Goal: Task Accomplishment & Management: Manage account settings

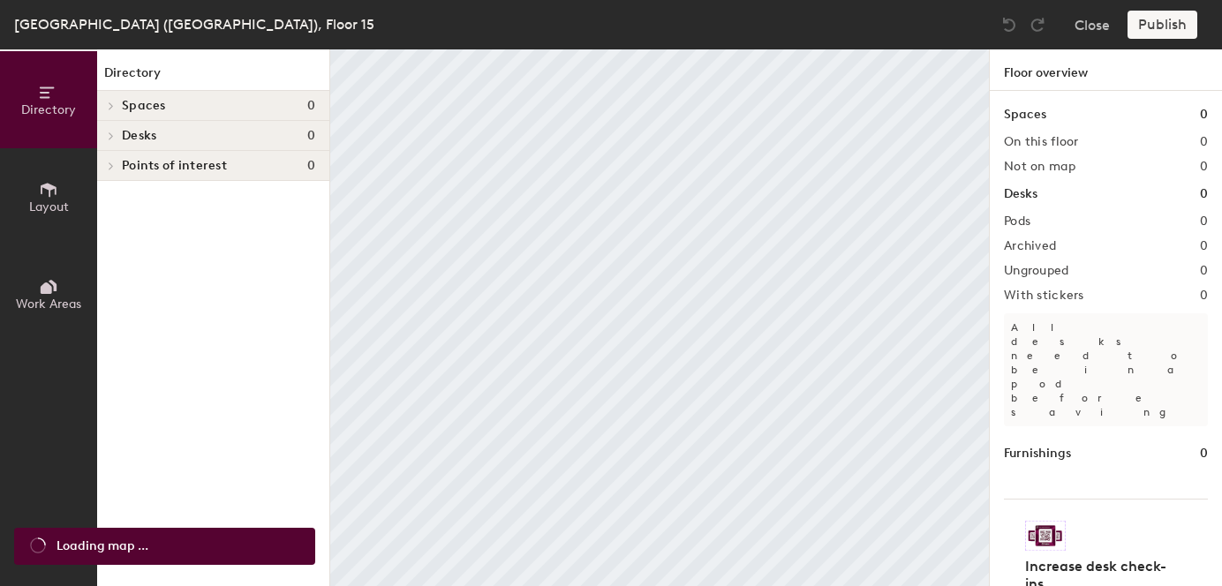
click at [117, 105] on div at bounding box center [110, 106] width 19 height 9
click at [110, 107] on icon at bounding box center [108, 107] width 9 height 7
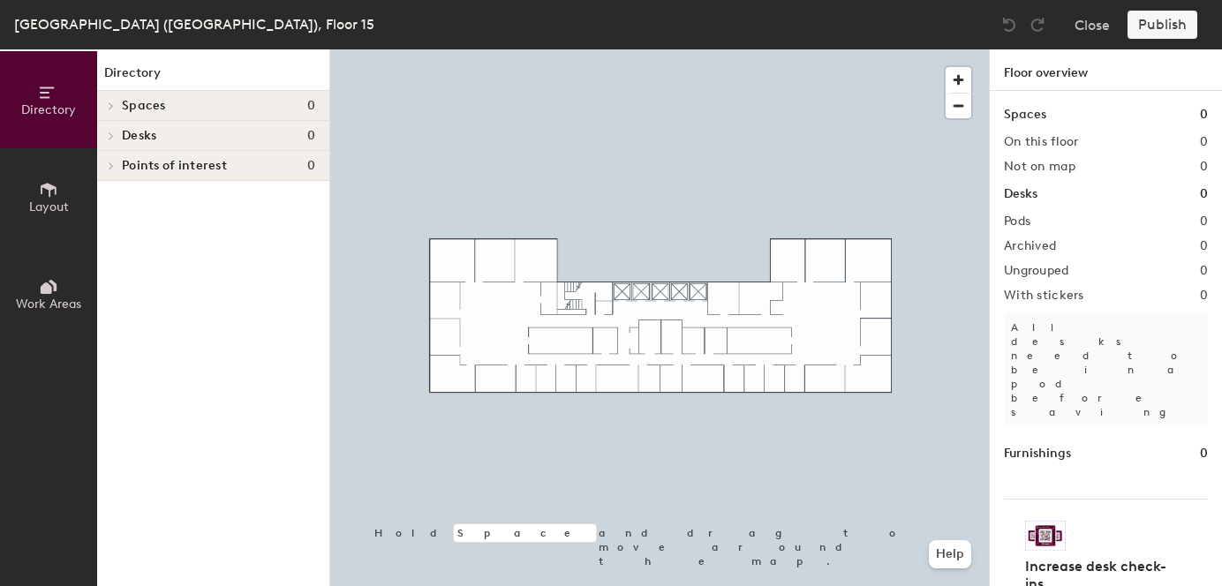
click at [110, 107] on icon at bounding box center [111, 106] width 7 height 9
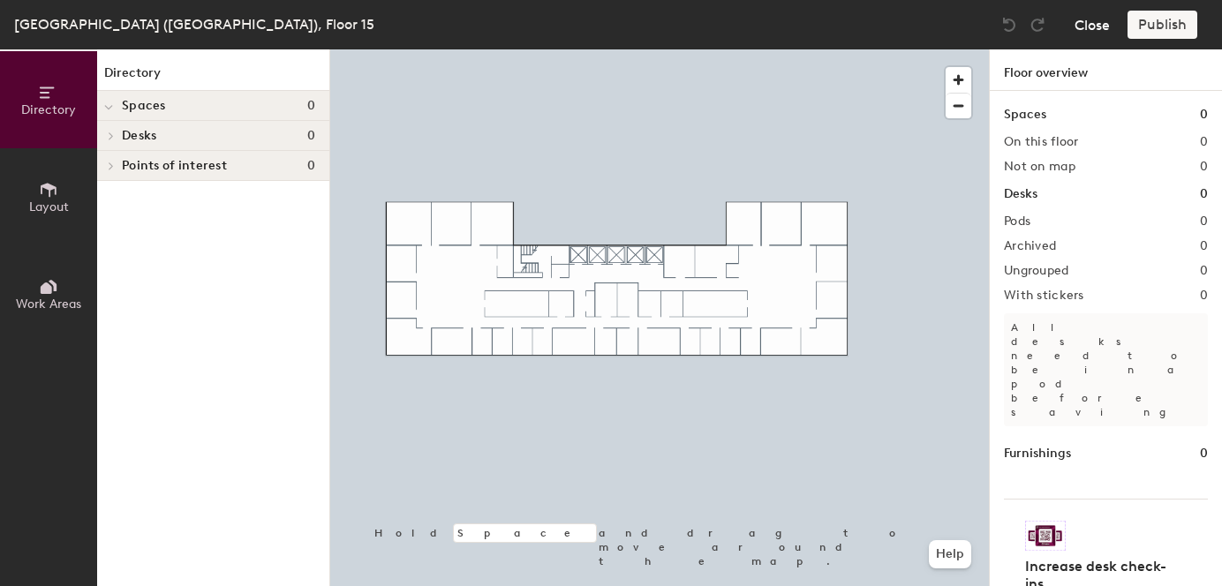
click at [1104, 26] on button "Close" at bounding box center [1092, 25] width 35 height 28
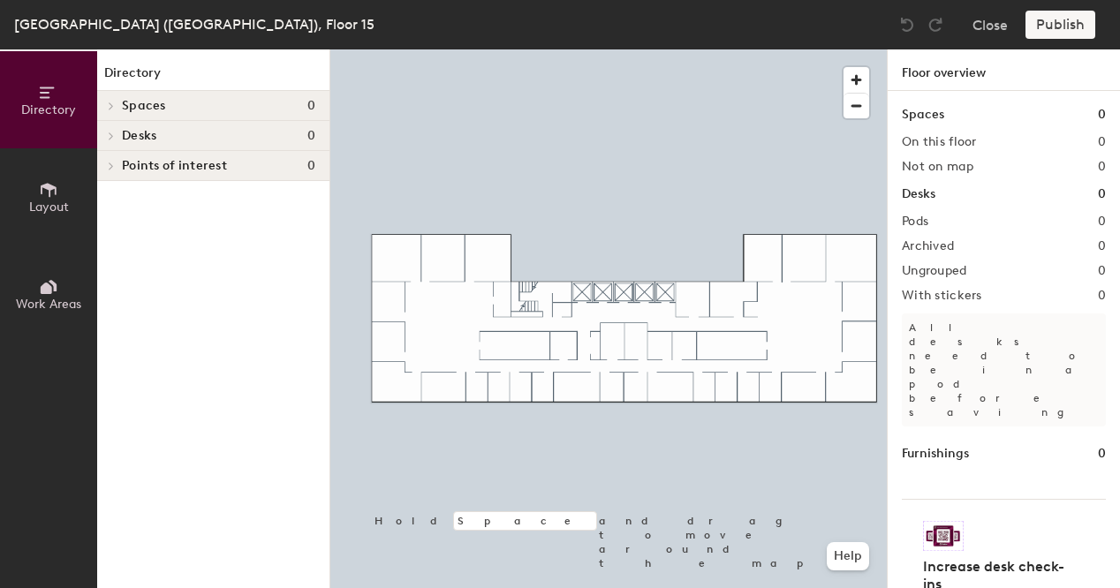
click at [64, 204] on span "Layout" at bounding box center [49, 207] width 40 height 15
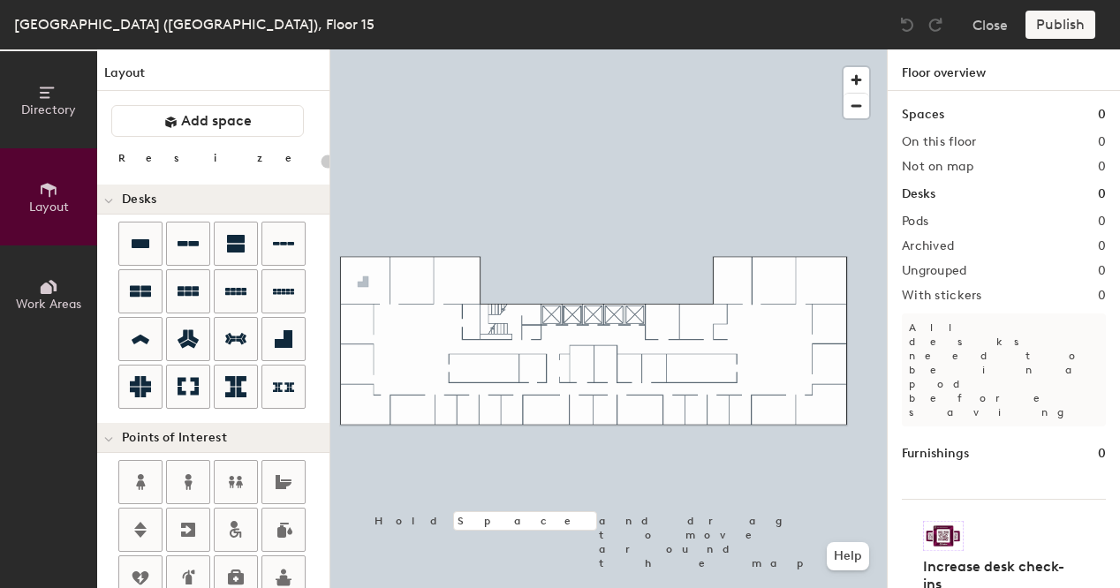
click at [364, 283] on div "Directory Layout Work Areas Layout Add space Resize Desks Points of Interest Fu…" at bounding box center [560, 318] width 1120 height 539
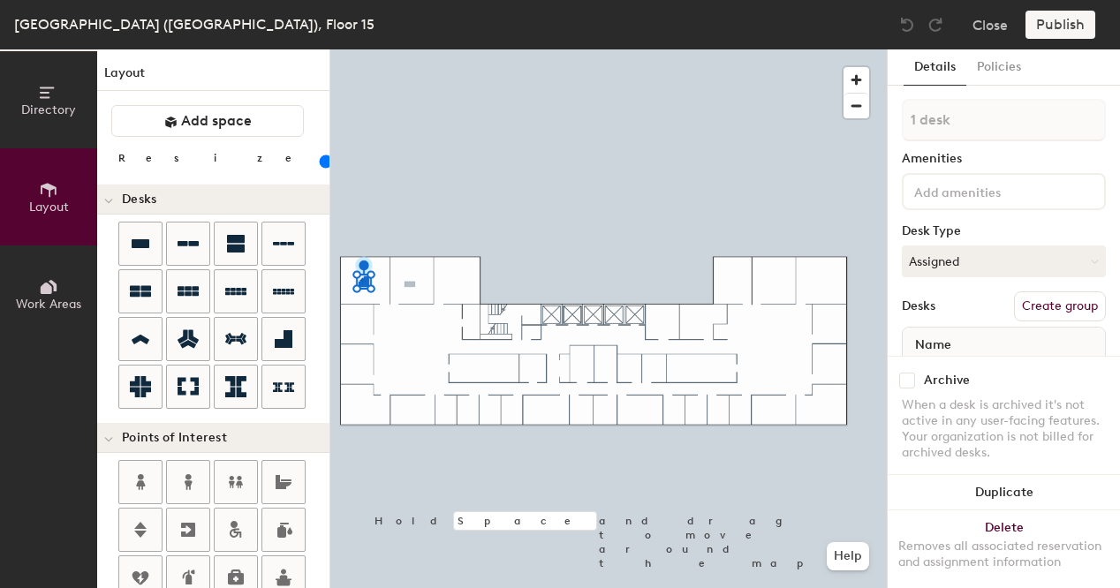
click at [411, 284] on div "Directory Layout Work Areas Layout Add space Resize Desks Points of Interest Fu…" at bounding box center [560, 318] width 1120 height 539
click at [457, 283] on div "Directory Layout Work Areas Layout Add space Resize Desks Points of Interest Fu…" at bounding box center [560, 318] width 1120 height 539
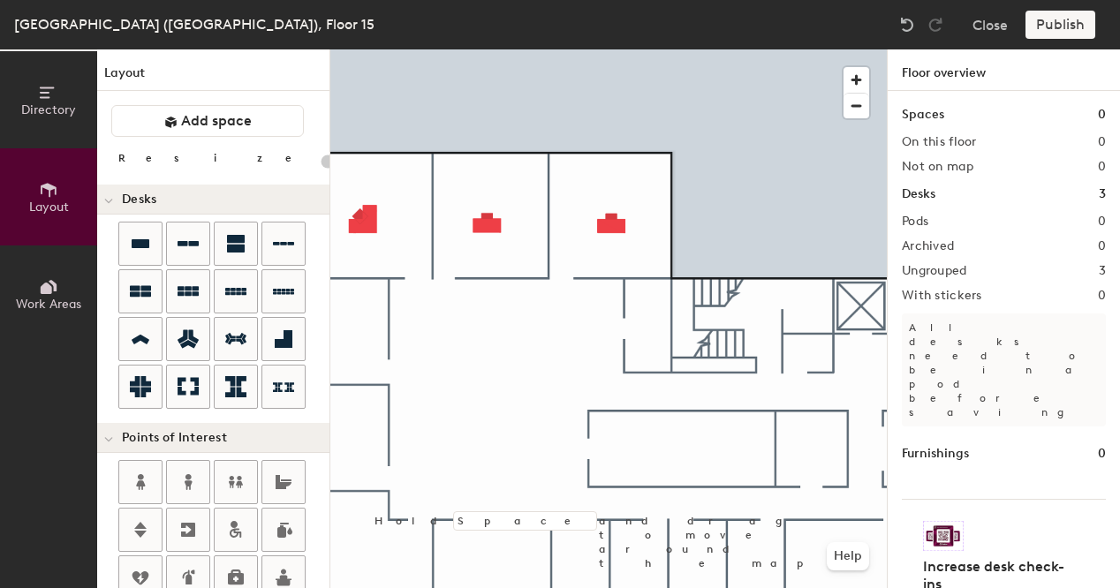
click at [369, 49] on div at bounding box center [608, 49] width 556 height 0
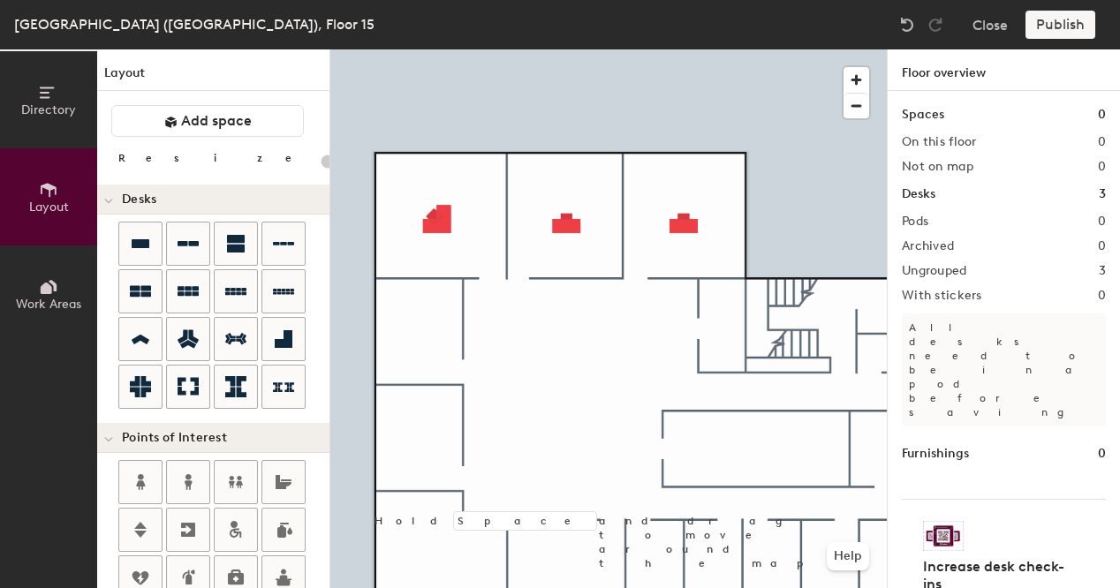
click at [419, 332] on div "Directory Layout Work Areas Layout Add space Resize Desks Points of Interest Fu…" at bounding box center [560, 318] width 1120 height 539
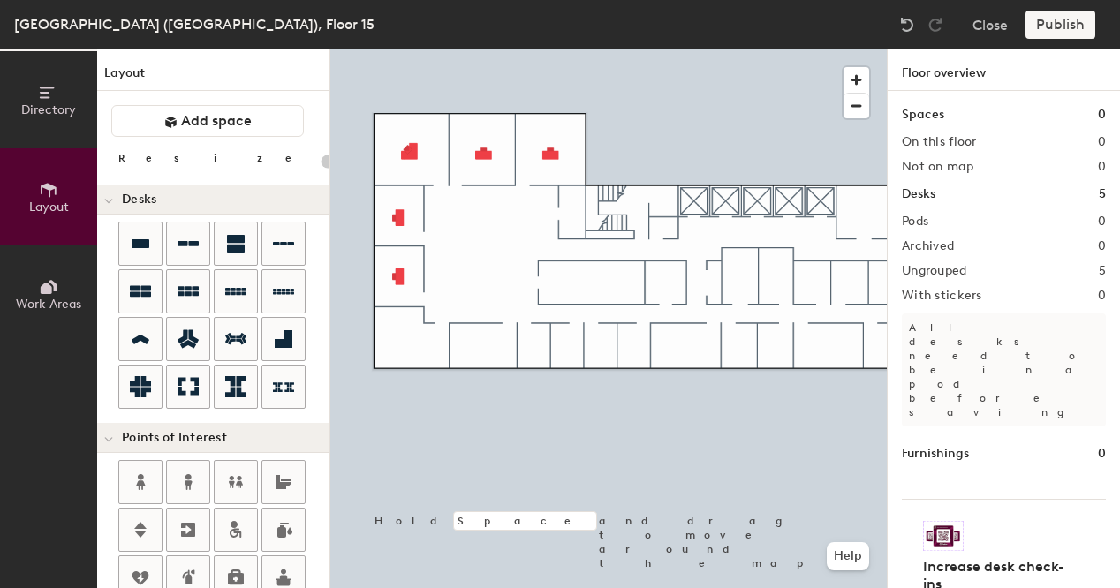
click at [483, 348] on div "Directory Layout Work Areas Layout Add space Resize Desks Points of Interest Fu…" at bounding box center [560, 318] width 1120 height 539
click at [402, 344] on div "Directory Layout Work Areas Layout Add space Resize Desks Points of Interest Fu…" at bounding box center [560, 318] width 1120 height 539
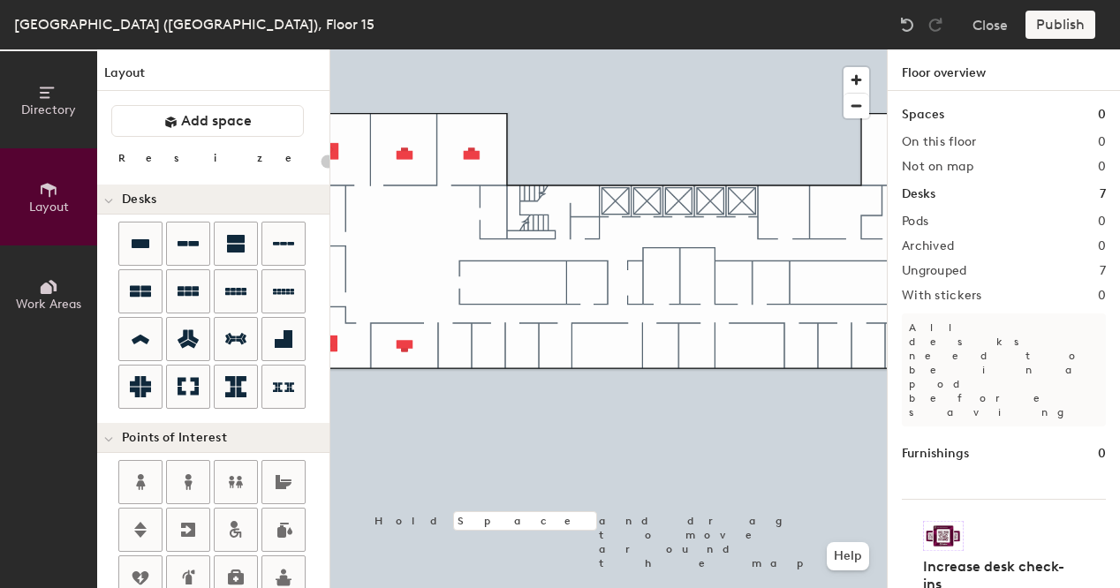
click at [414, 250] on div "Directory Layout Work Areas Layout Add space Resize Desks Points of Interest Fu…" at bounding box center [560, 318] width 1120 height 539
type input "100"
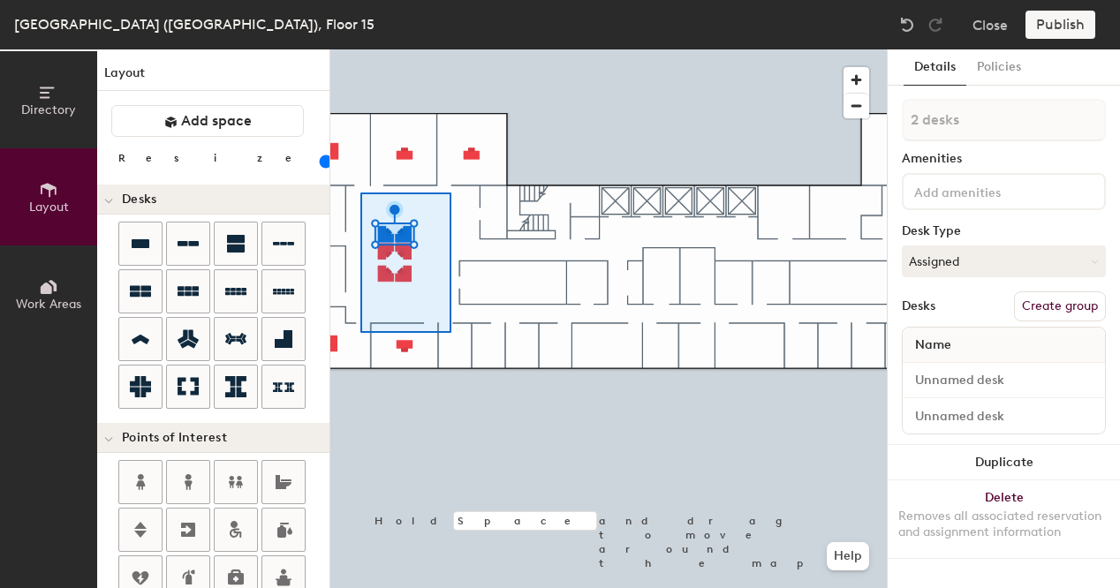
type input "6 desks"
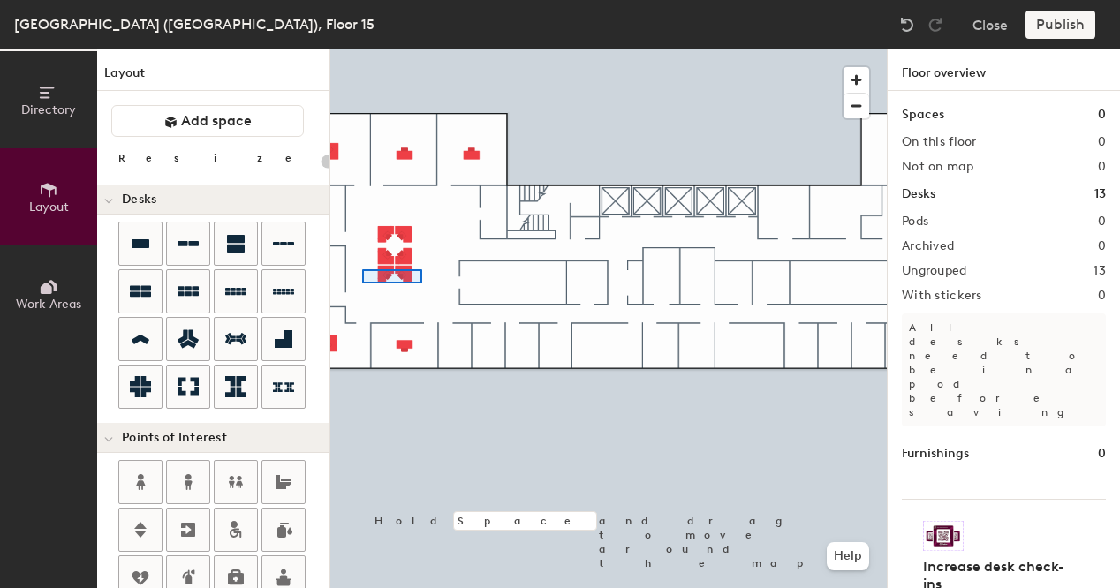
drag, startPoint x: 286, startPoint y: 388, endPoint x: 362, endPoint y: 269, distance: 140.6
click at [362, 49] on div at bounding box center [608, 49] width 556 height 0
type input "100"
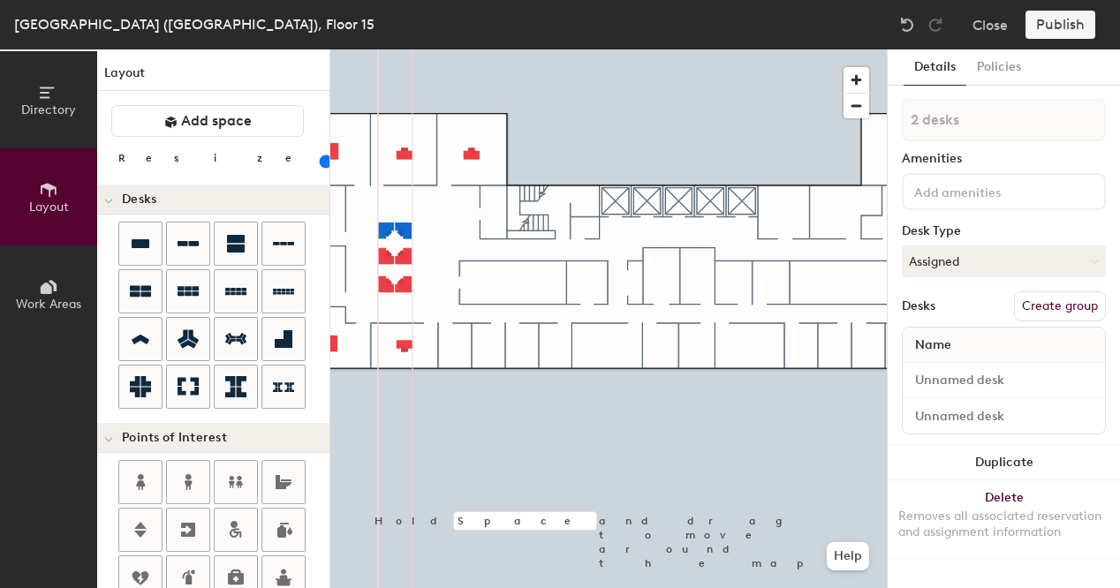
click at [383, 49] on div at bounding box center [608, 49] width 556 height 0
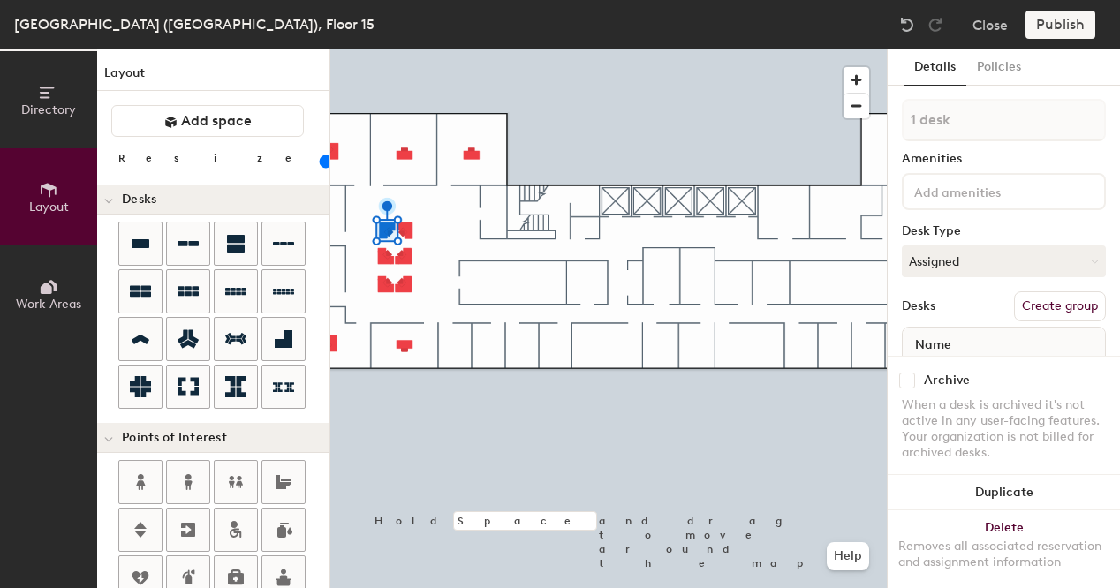
type input "2 desks"
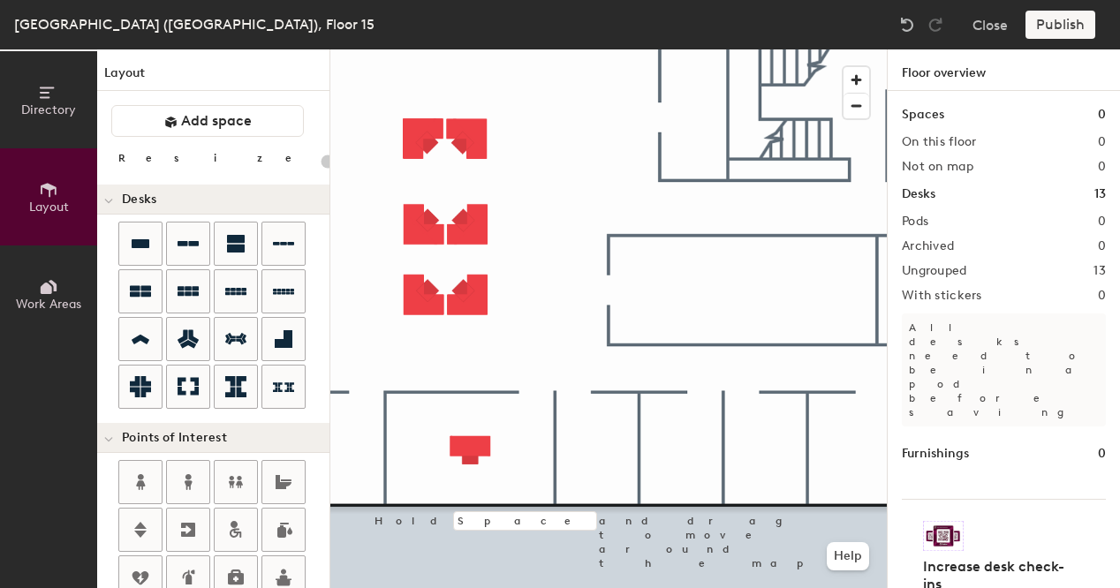
type input "100"
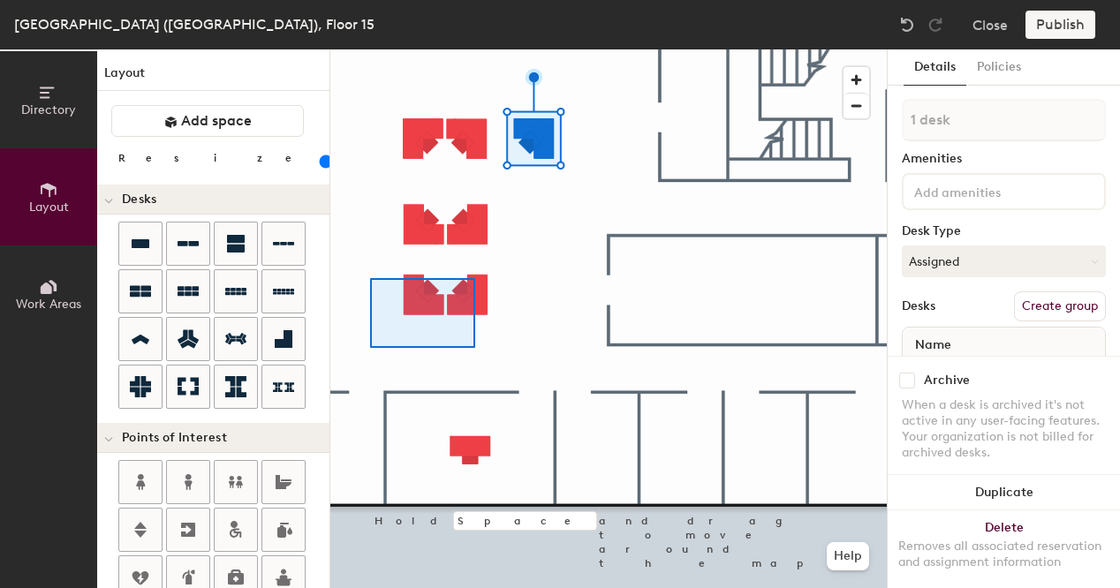
type input "2 desks"
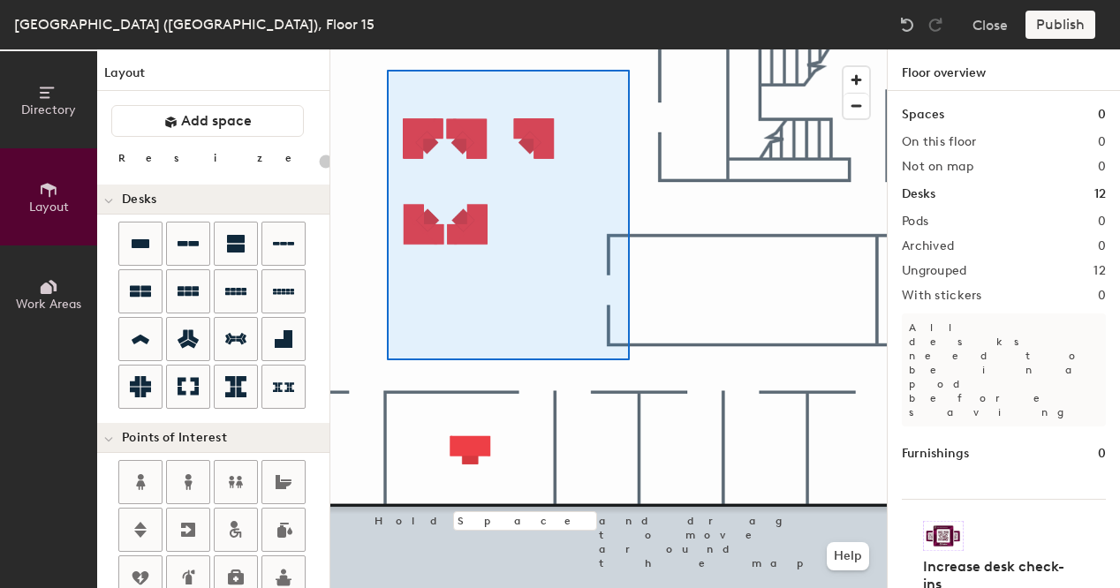
click at [615, 49] on div at bounding box center [608, 49] width 556 height 0
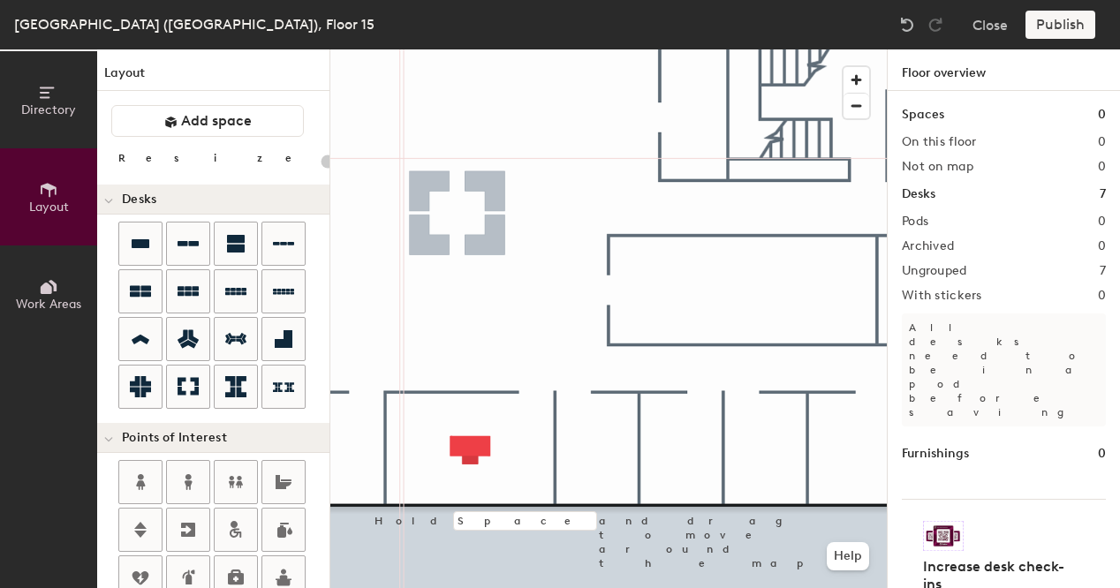
click at [454, 214] on div "Directory Layout Work Areas Layout Add space Resize Desks Points of Interest Fu…" at bounding box center [560, 318] width 1120 height 539
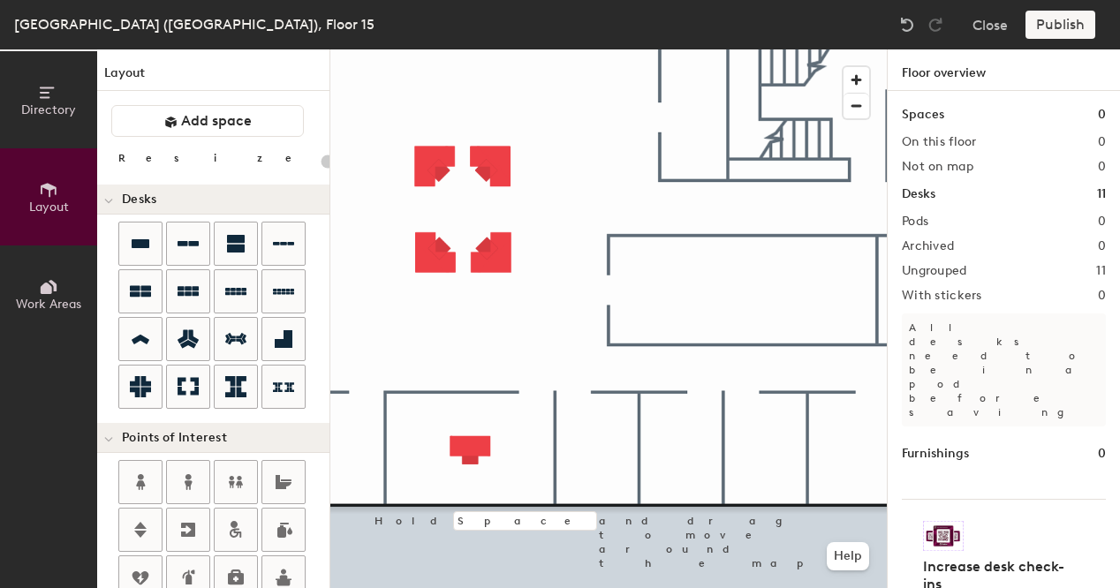
type input "100"
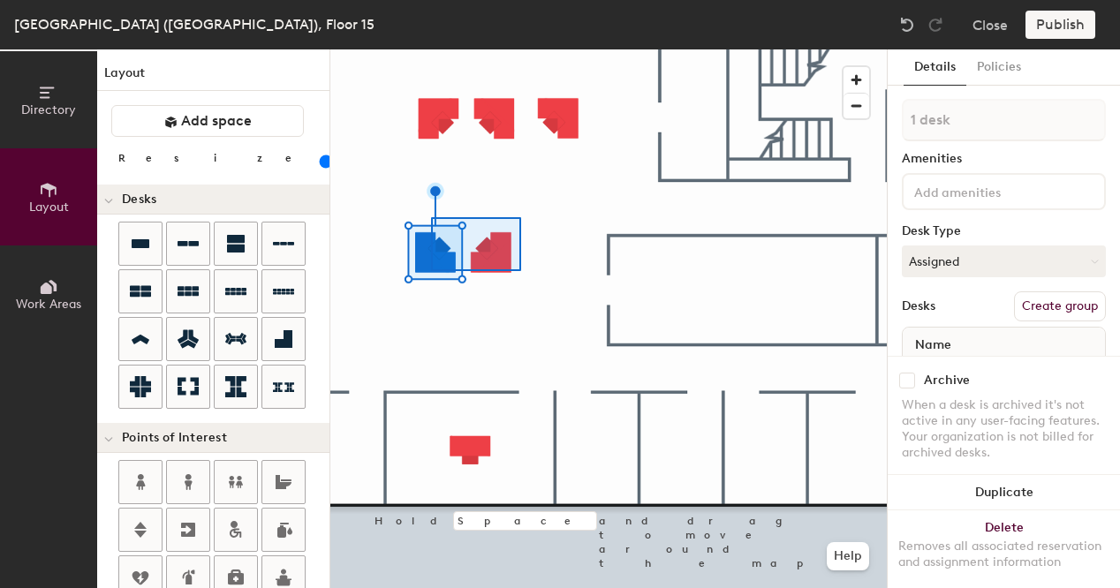
type input "2 desks"
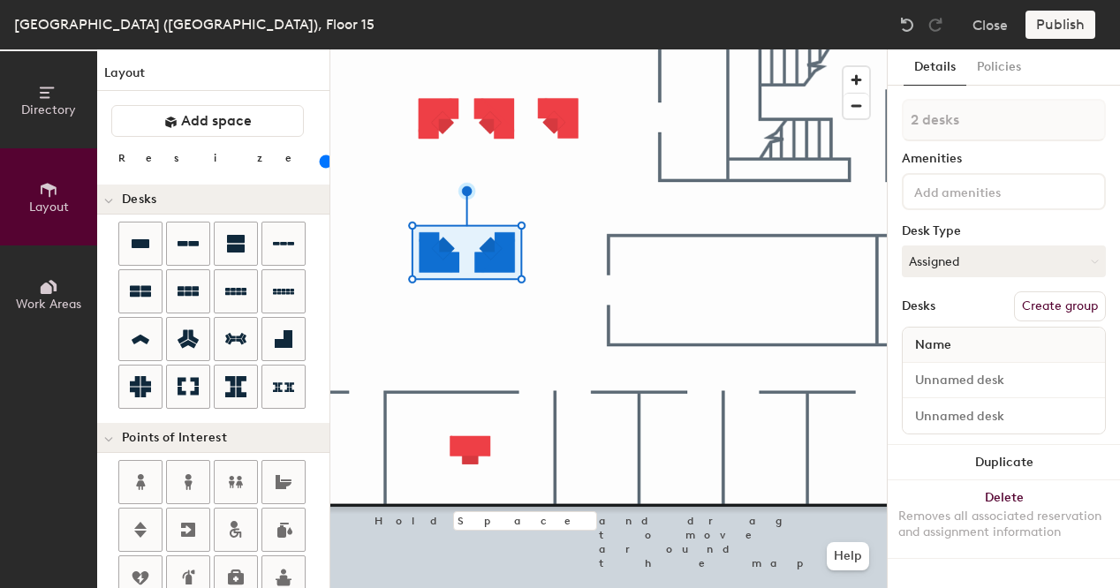
click at [553, 49] on div at bounding box center [608, 49] width 556 height 0
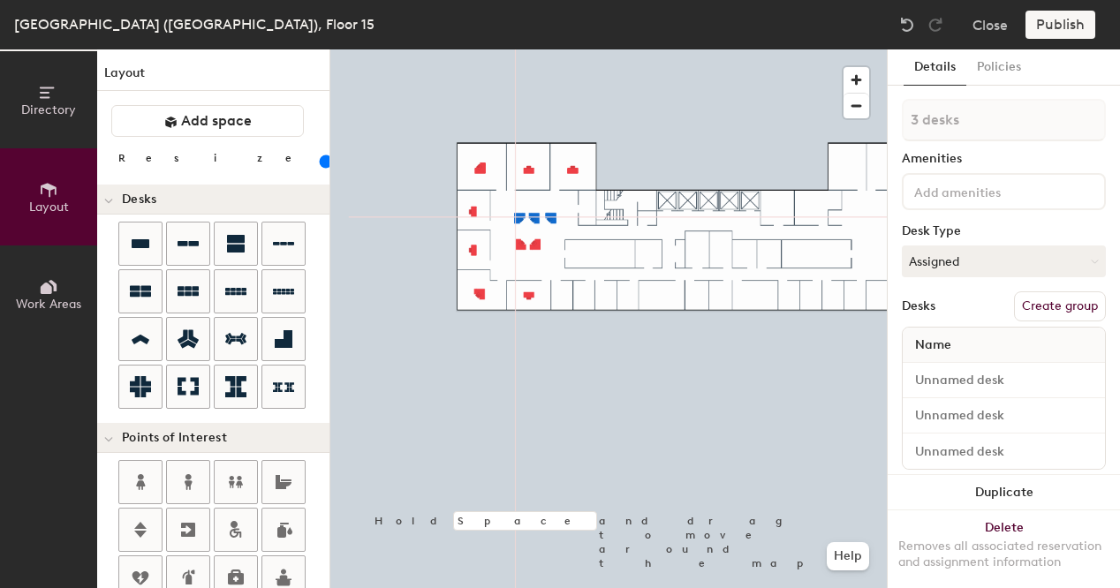
click at [571, 49] on div at bounding box center [608, 49] width 556 height 0
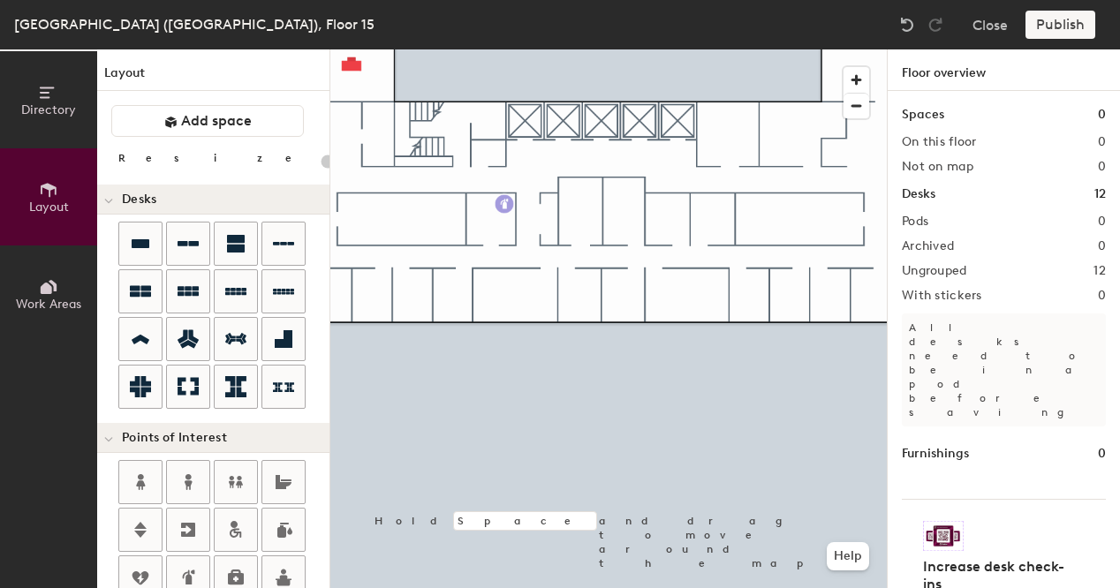
click at [504, 204] on div "Directory Layout Work Areas Layout Add space Resize Desks Points of Interest Fu…" at bounding box center [560, 318] width 1120 height 539
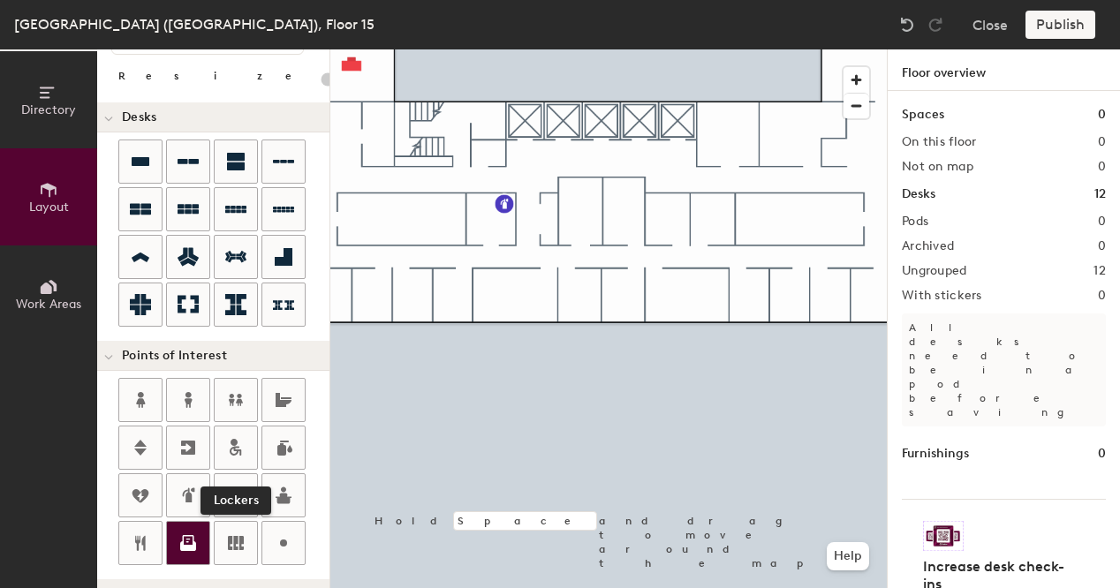
scroll to position [83, 0]
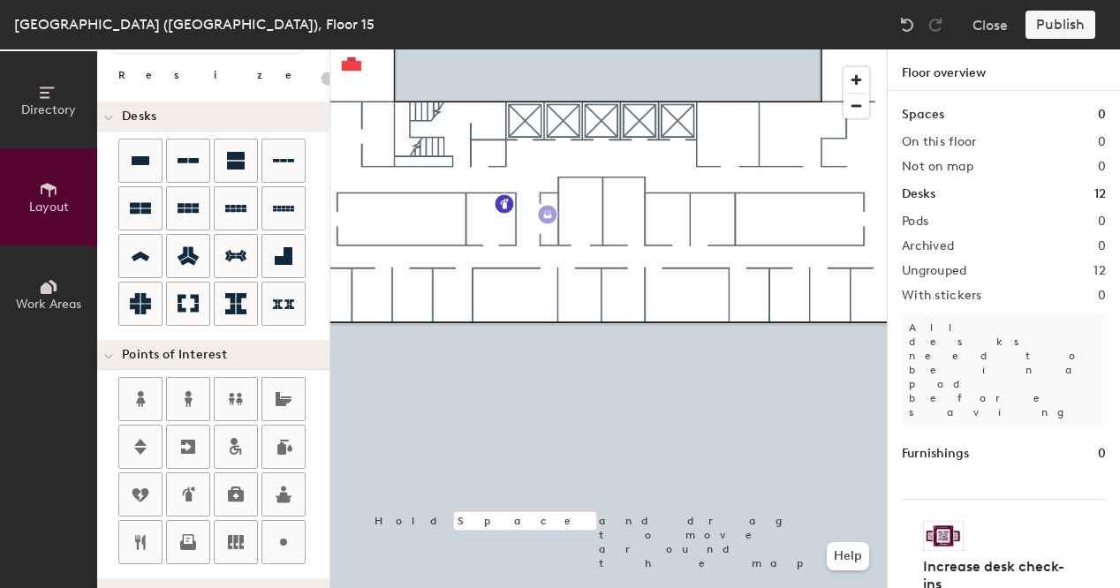
click at [548, 218] on div "Directory Layout Work Areas Layout Add space Resize Desks Points of Interest Fu…" at bounding box center [560, 318] width 1120 height 539
click at [480, 229] on div "Directory Layout Work Areas Layout Add space Resize Desks Points of Interest Fu…" at bounding box center [560, 318] width 1120 height 539
drag, startPoint x: 143, startPoint y: 534, endPoint x: 553, endPoint y: 234, distance: 508.0
click at [562, 49] on div at bounding box center [608, 49] width 556 height 0
click at [403, 220] on div "Directory Layout Work Areas Layout Add space Resize Desks Points of Interest Fu…" at bounding box center [560, 318] width 1120 height 539
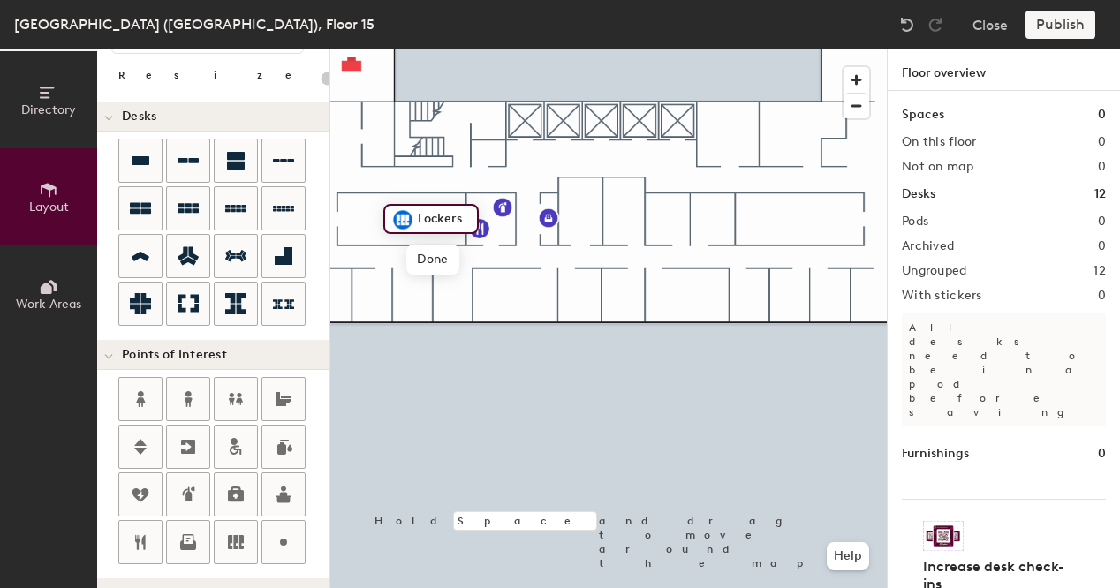
type input "20"
type input "File Room"
click at [427, 259] on span "Done" at bounding box center [440, 260] width 52 height 30
click at [389, 49] on div at bounding box center [608, 49] width 556 height 0
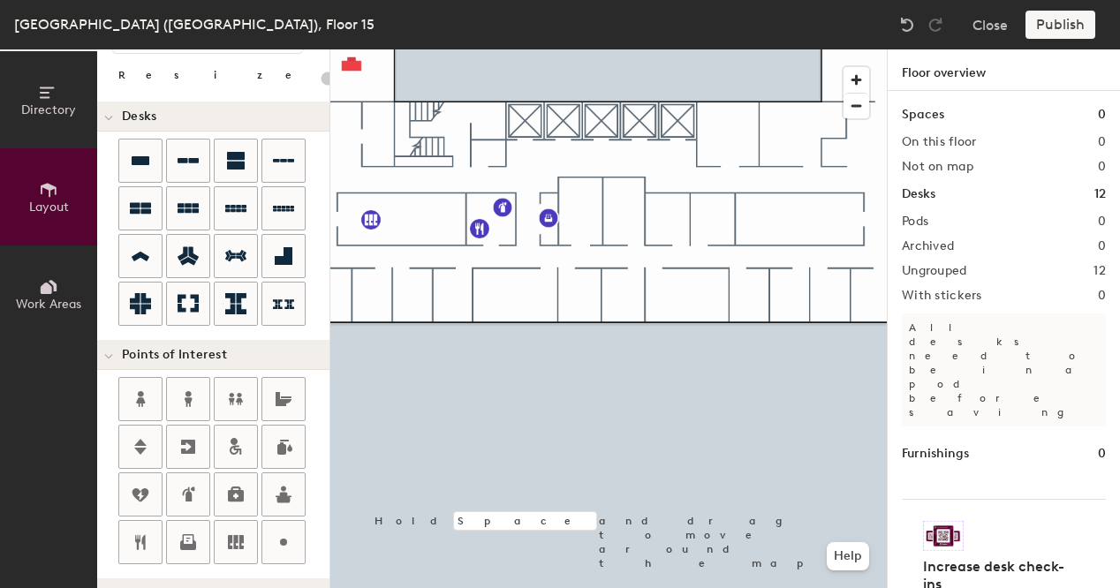
click at [446, 140] on div "Directory Layout Work Areas Layout Add space Resize Desks Points of Interest Fu…" at bounding box center [560, 318] width 1120 height 539
click at [602, 121] on div "Directory Layout Work Areas Layout Add space Resize Desks Points of Interest Fu…" at bounding box center [560, 318] width 1120 height 539
drag, startPoint x: 304, startPoint y: 372, endPoint x: 187, endPoint y: 418, distance: 125.3
click at [186, 418] on div at bounding box center [223, 472] width 211 height 191
click at [728, 133] on div "Directory Layout Work Areas Layout Add space Resize Desks Points of Interest Fu…" at bounding box center [560, 318] width 1120 height 539
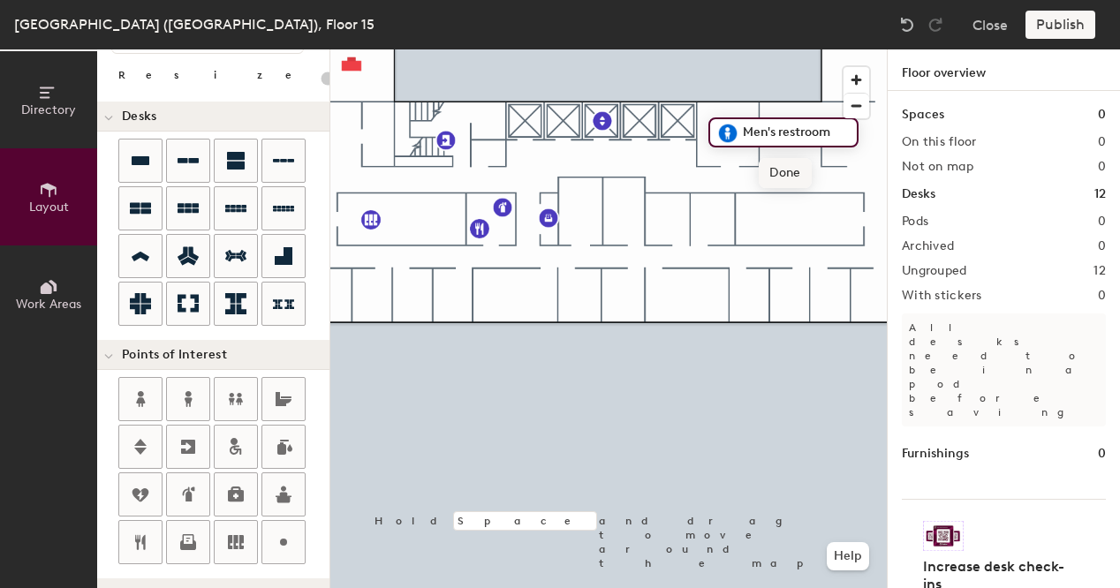
click at [710, 245] on div "Directory Layout Work Areas Layout Add space Resize Desks Points of Interest Fu…" at bounding box center [560, 318] width 1120 height 539
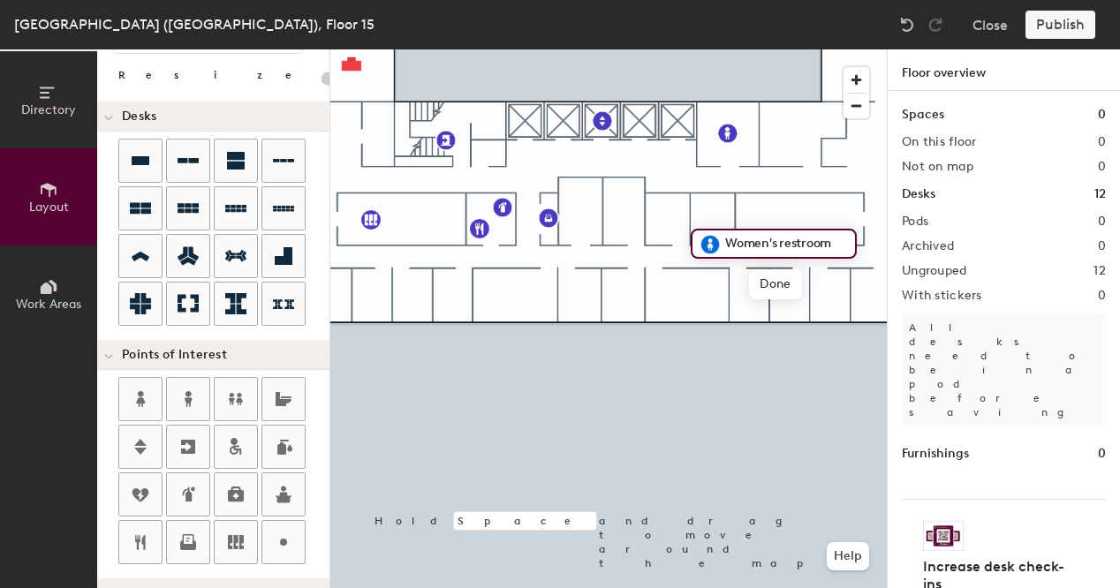
click at [797, 160] on div "Directory Layout Work Areas Layout Add space Resize Desks Points of Interest Fu…" at bounding box center [560, 318] width 1120 height 539
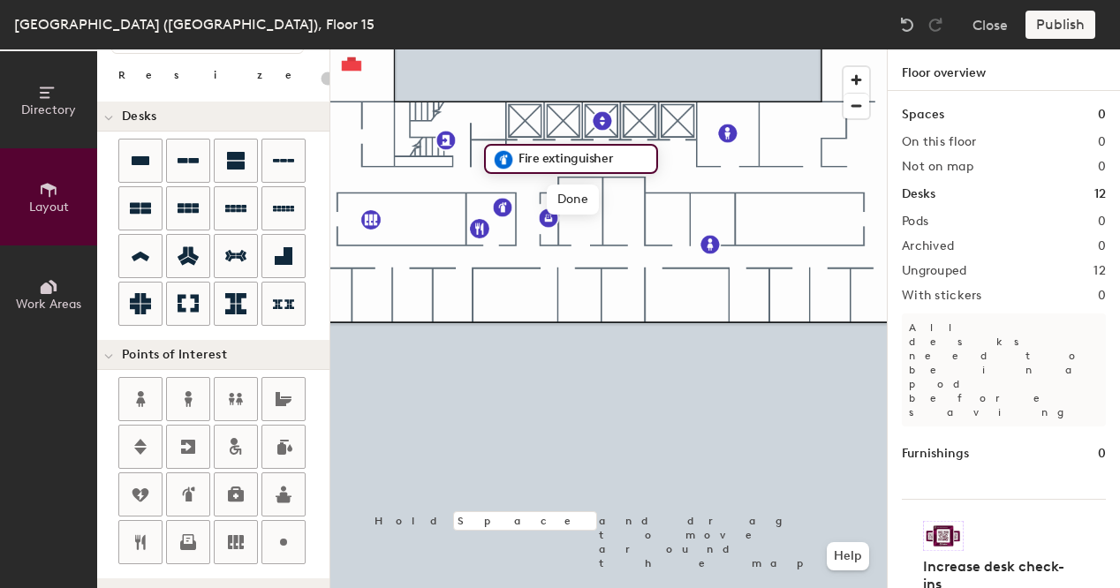
click at [423, 49] on div at bounding box center [608, 49] width 556 height 0
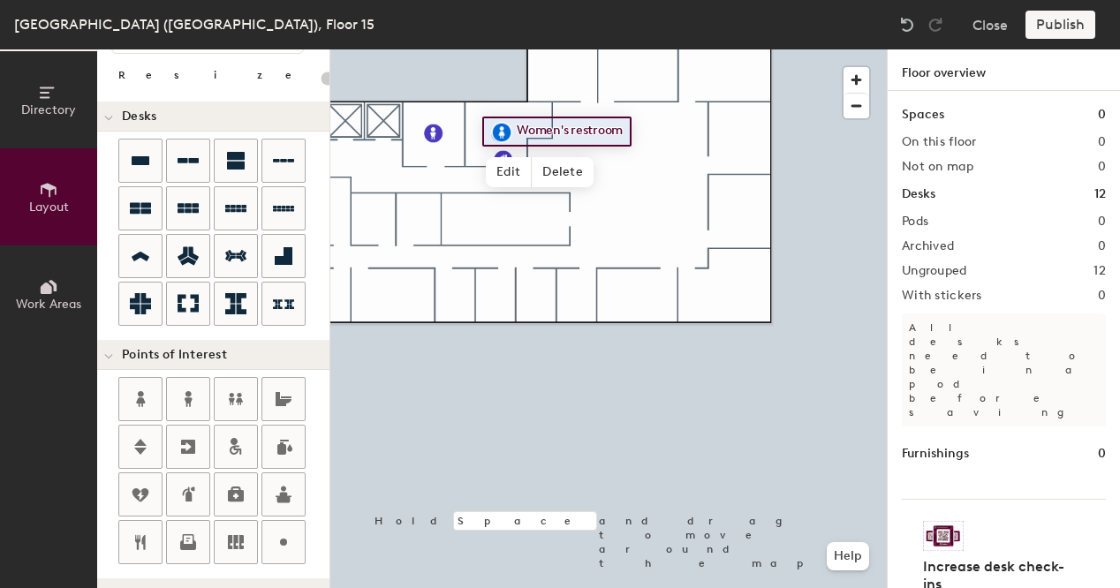
scroll to position [67, 0]
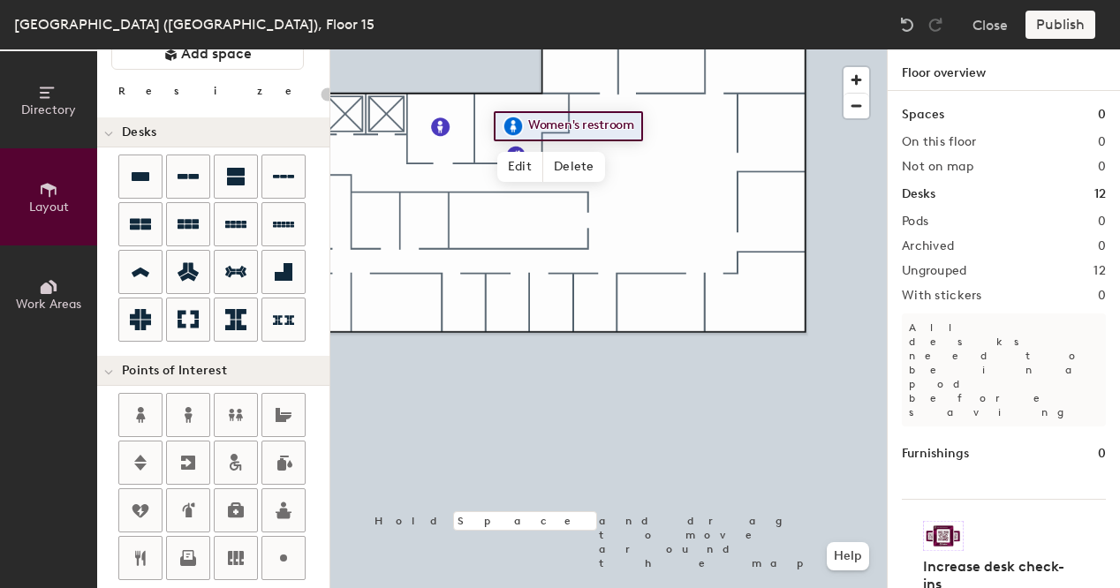
click at [706, 49] on div at bounding box center [608, 49] width 556 height 0
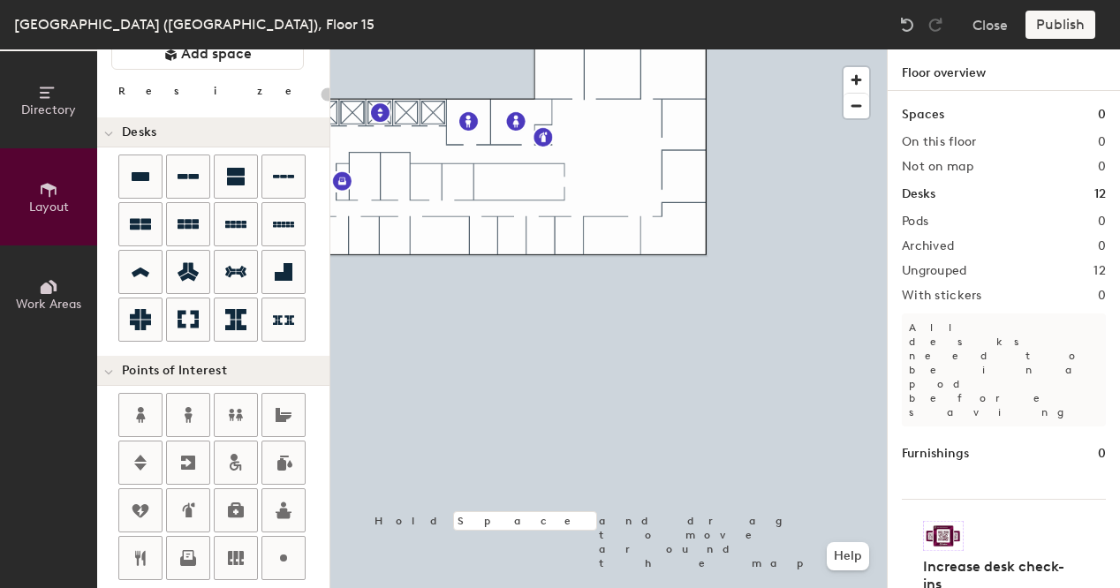
click at [717, 58] on div "Directory Layout Work Areas Layout Add space Resize Desks Points of Interest Fu…" at bounding box center [560, 318] width 1120 height 539
click at [602, 49] on div at bounding box center [608, 49] width 556 height 0
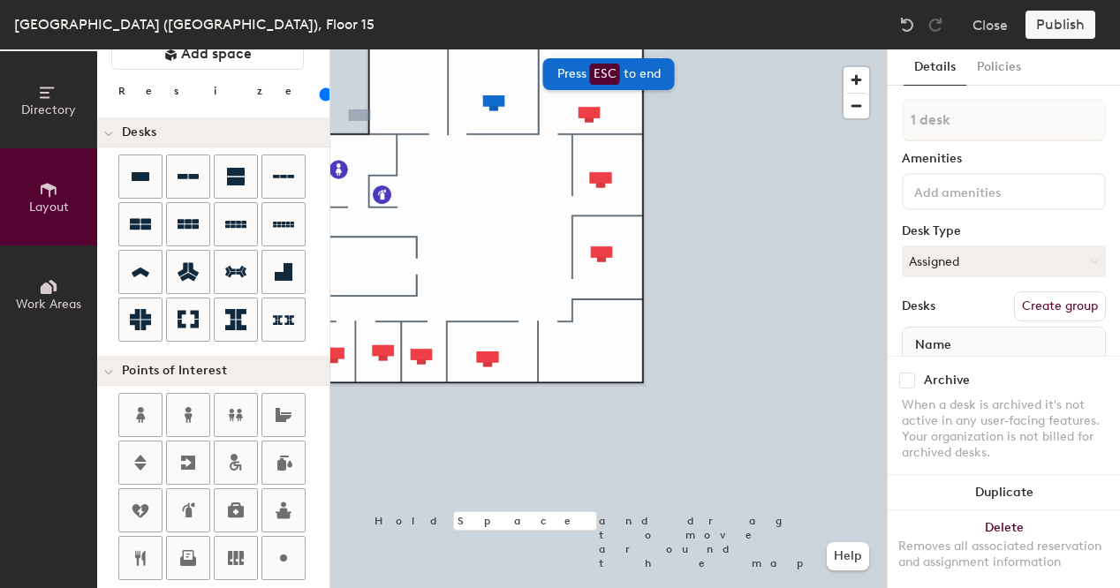
click at [627, 107] on div "Directory Layout Work Areas Layout Add space Resize Desks Points of Interest Fu…" at bounding box center [560, 318] width 1120 height 539
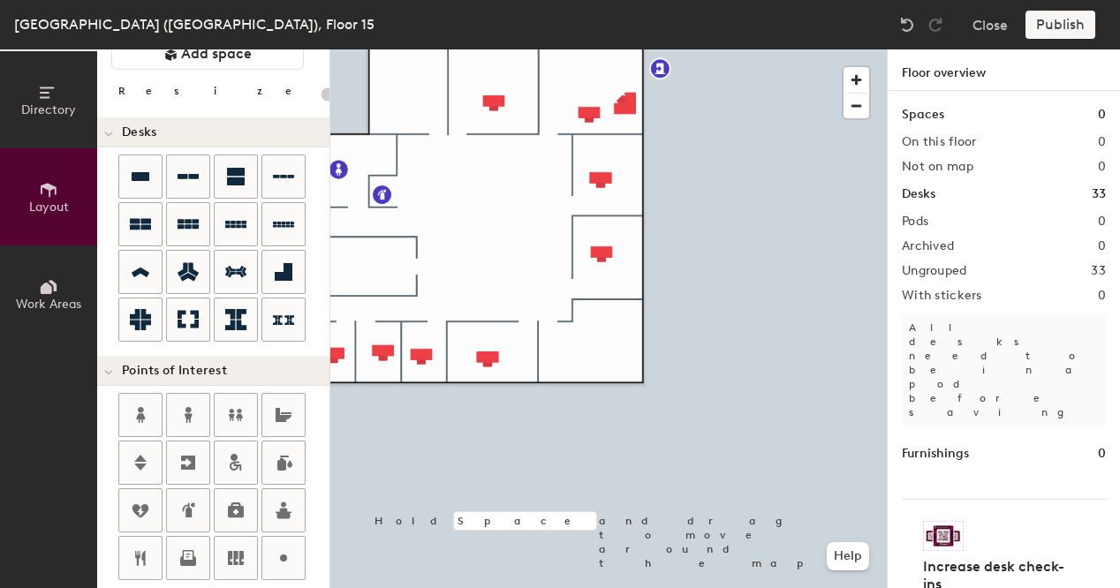
click at [613, 338] on div "Directory Layout Work Areas Layout Add space Resize Desks Points of Interest Fu…" at bounding box center [560, 318] width 1120 height 539
type input "100"
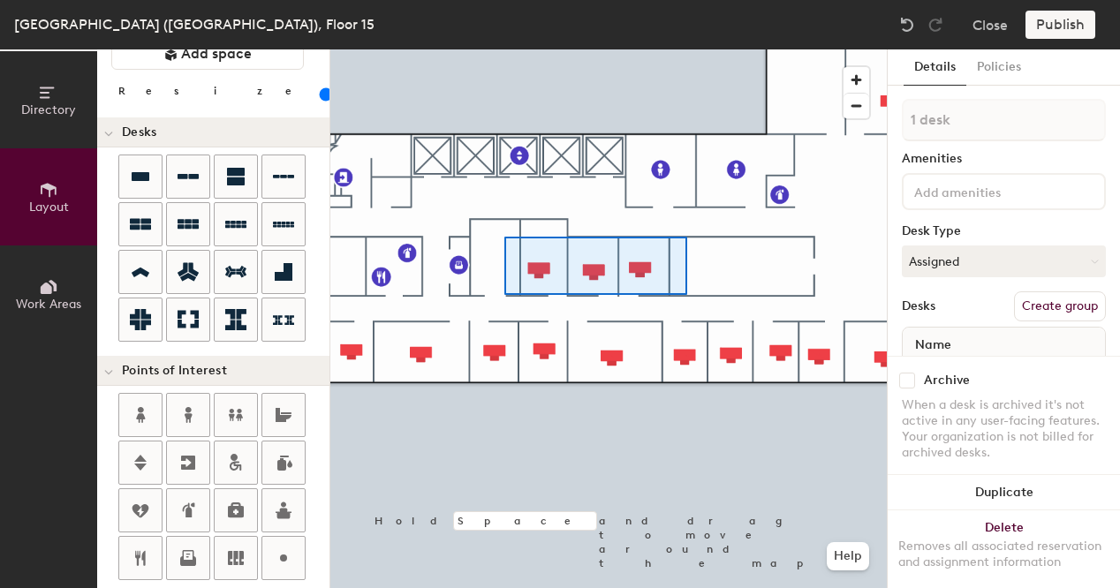
type input "3 desks"
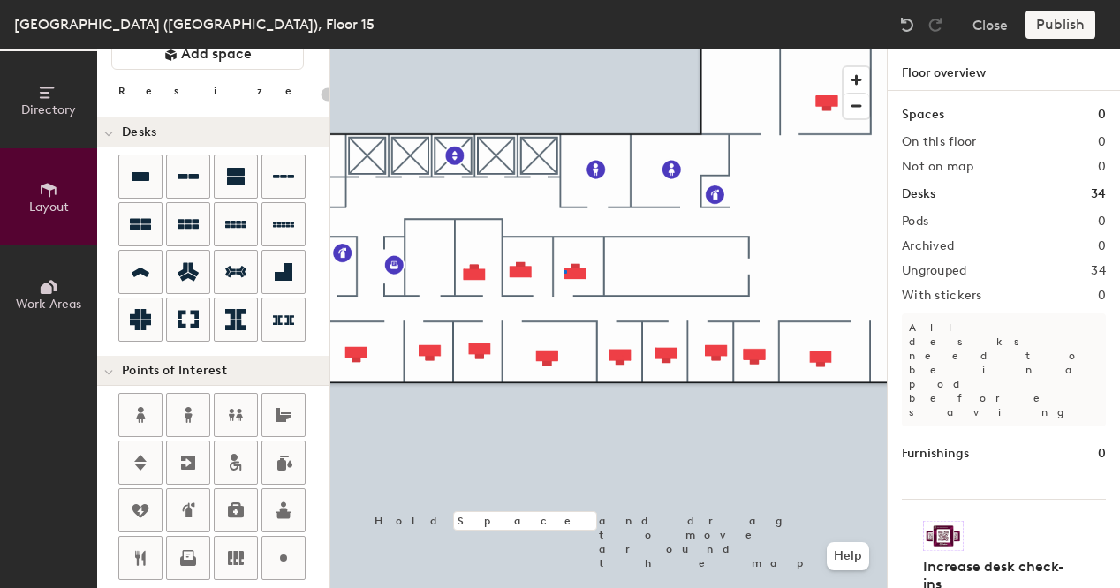
drag, startPoint x: 288, startPoint y: 278, endPoint x: 524, endPoint y: 297, distance: 236.5
click at [565, 49] on div at bounding box center [608, 49] width 556 height 0
click at [472, 49] on div at bounding box center [608, 49] width 556 height 0
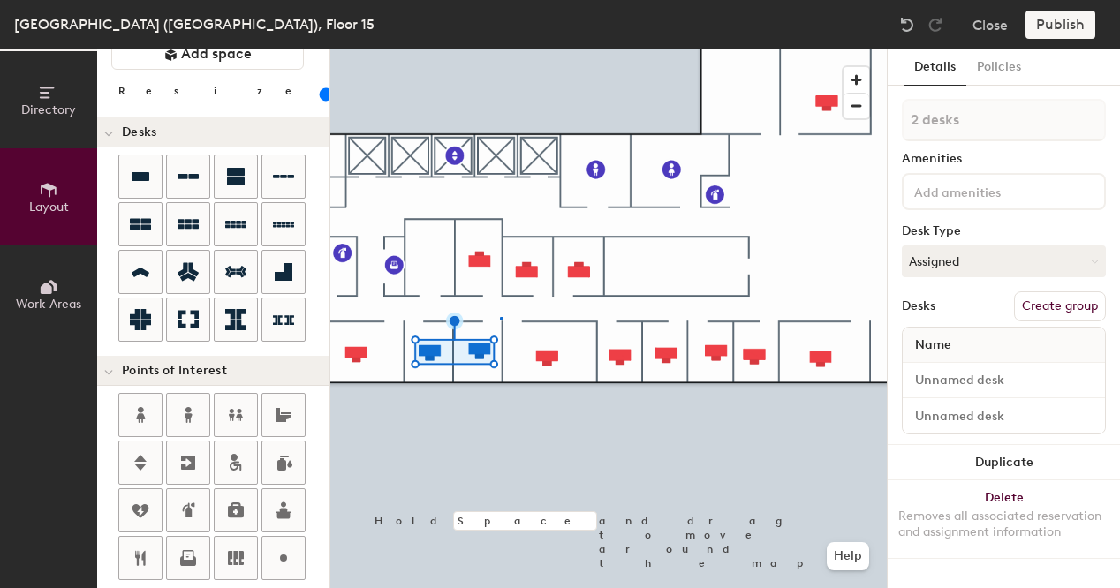
click at [500, 49] on div at bounding box center [608, 49] width 556 height 0
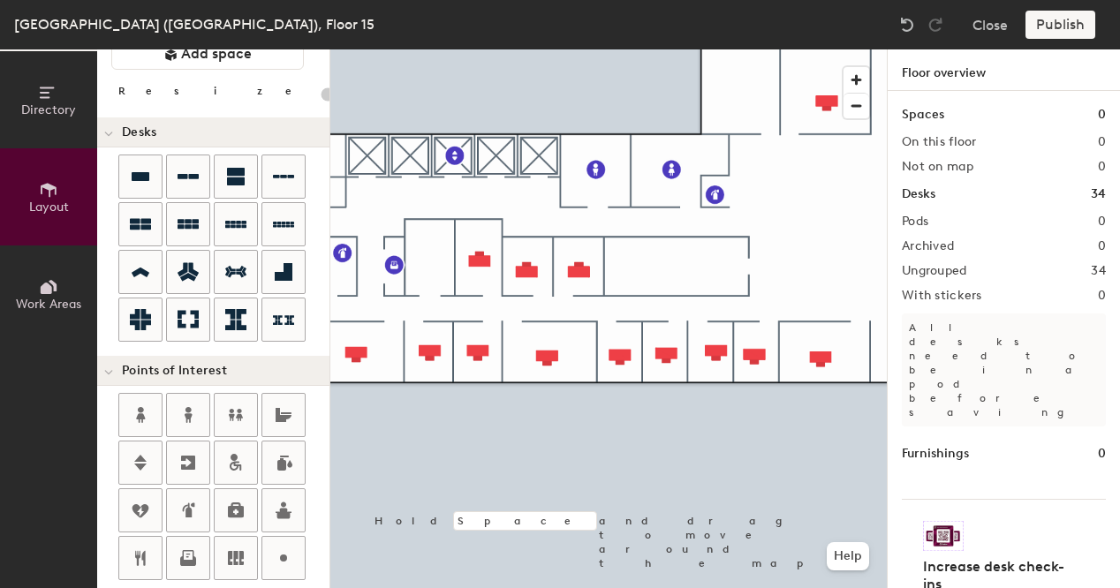
type input "100"
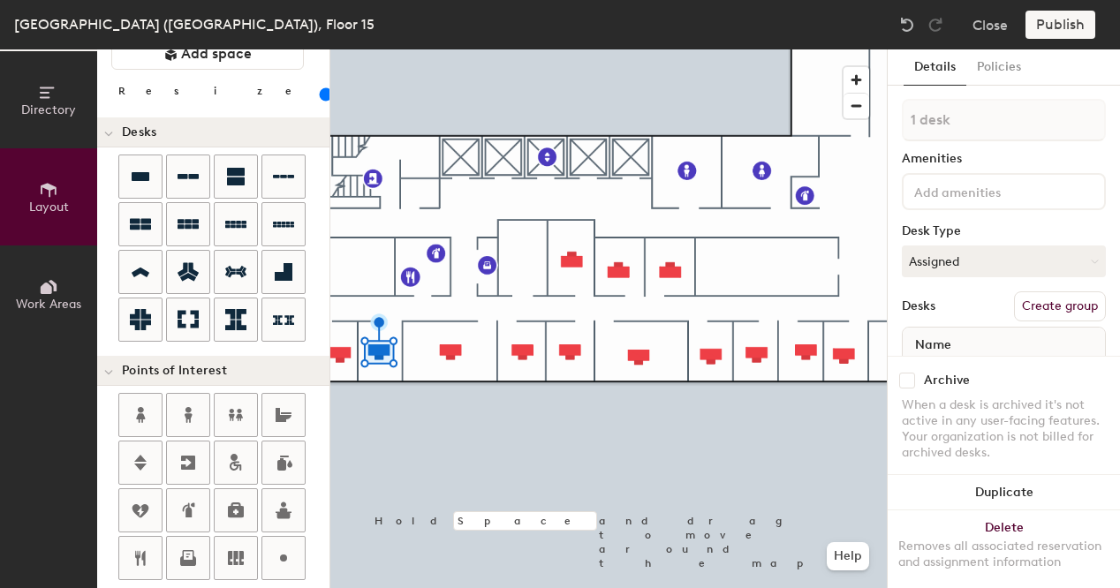
click at [553, 49] on div at bounding box center [608, 49] width 556 height 0
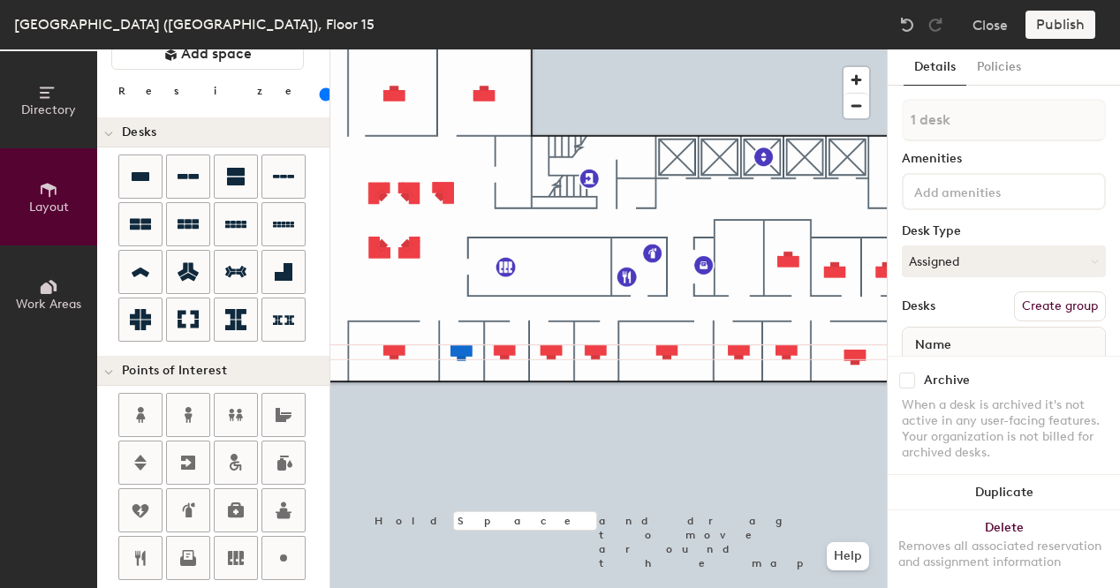
click at [397, 49] on div at bounding box center [608, 49] width 556 height 0
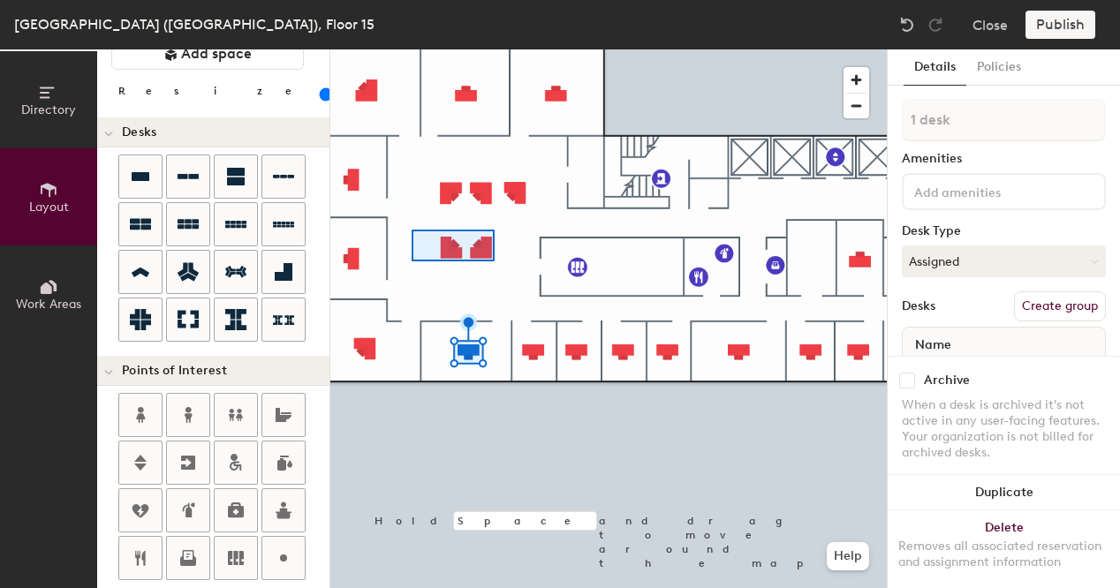
type input "2 desks"
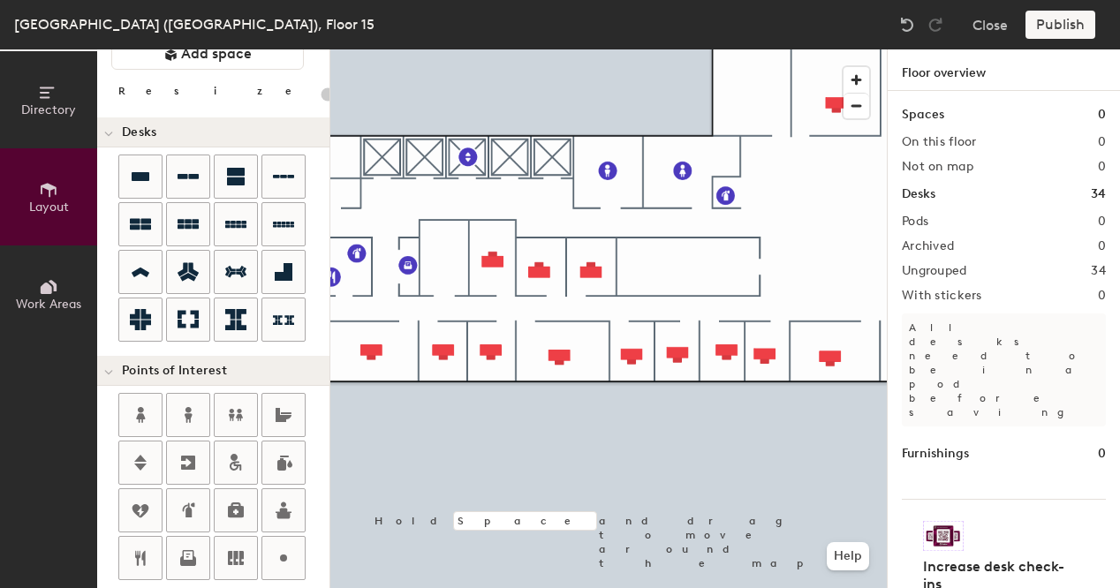
click at [557, 49] on div at bounding box center [608, 49] width 556 height 0
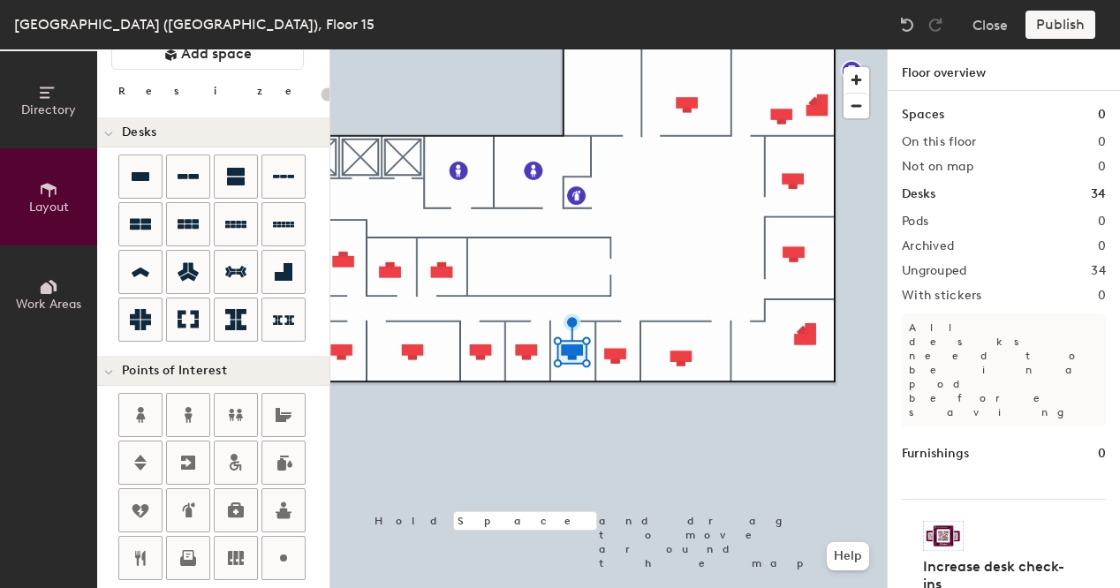
click at [617, 49] on div at bounding box center [608, 49] width 556 height 0
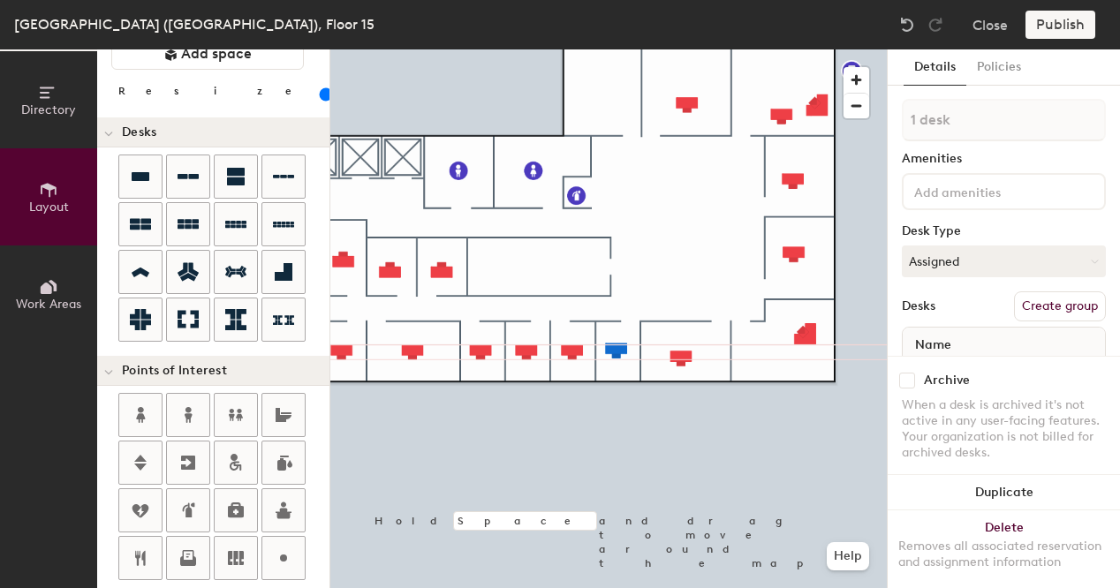
click at [699, 49] on div at bounding box center [608, 49] width 556 height 0
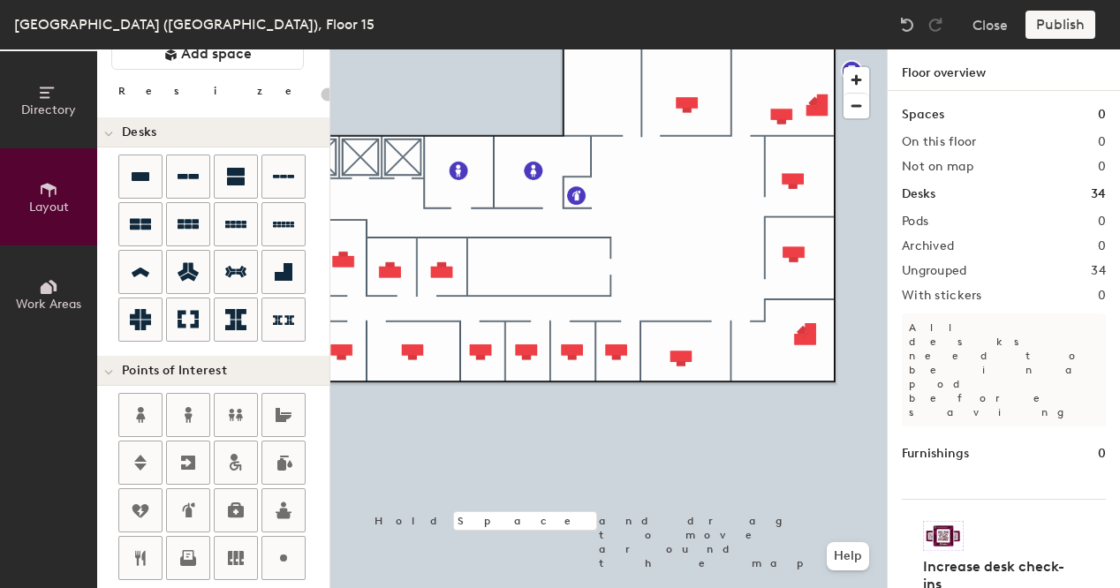
click at [626, 49] on div at bounding box center [608, 49] width 556 height 0
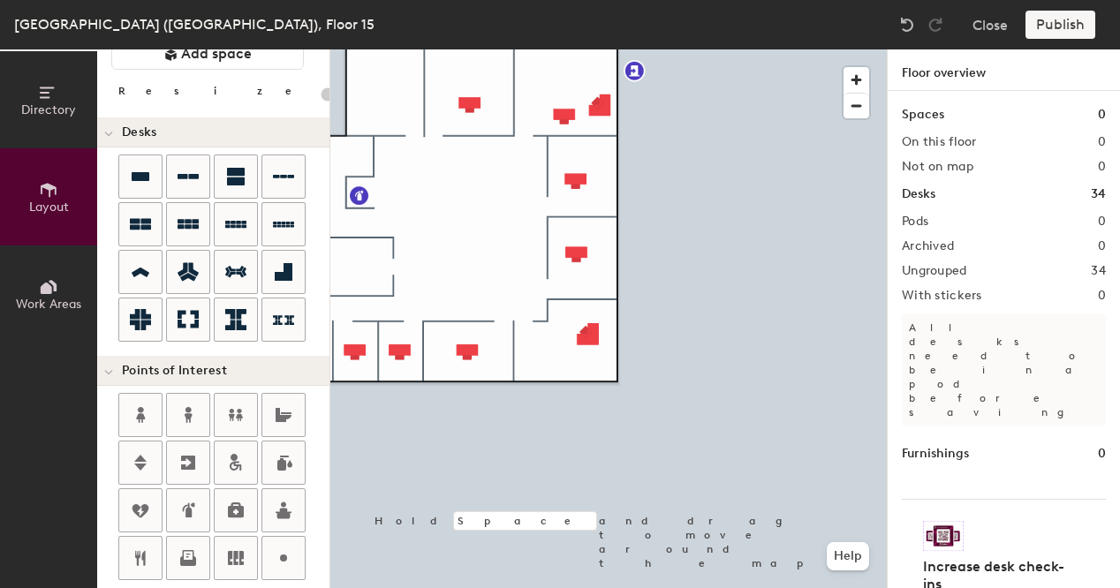
click at [593, 49] on div at bounding box center [608, 49] width 556 height 0
type input "100"
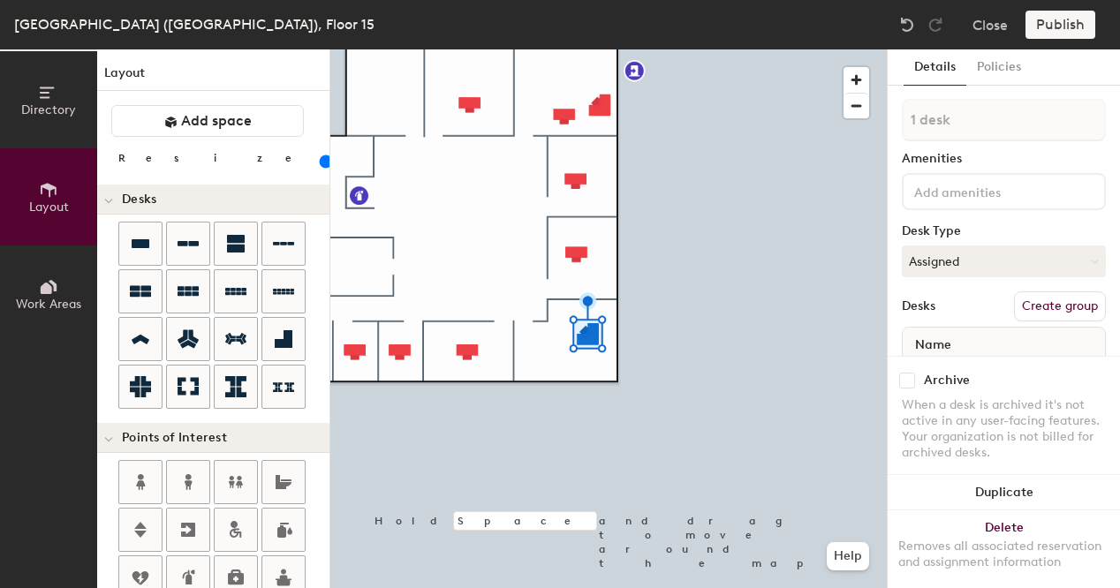
scroll to position [67, 0]
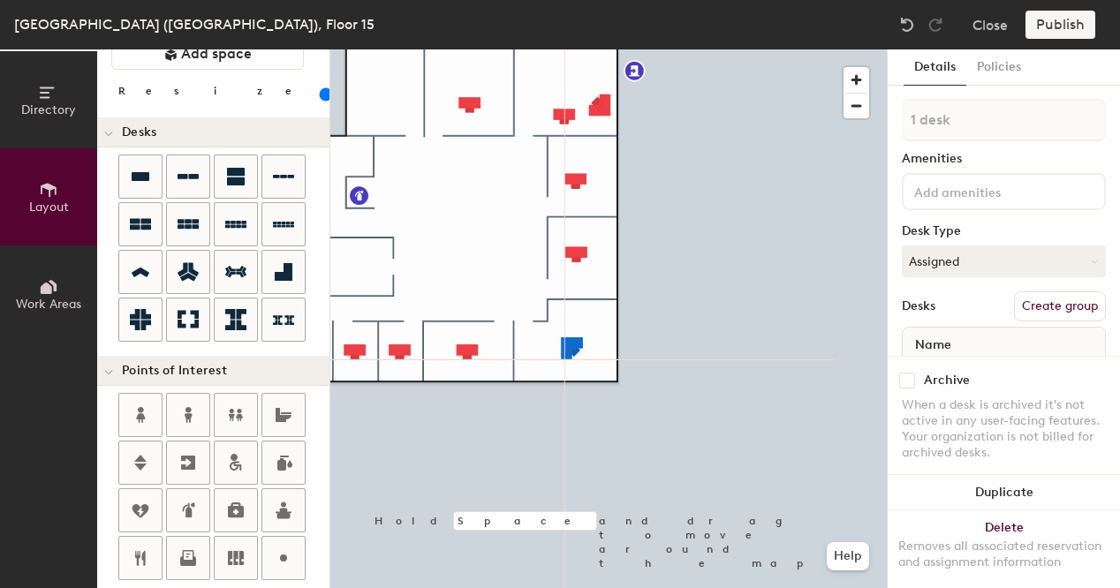
click at [573, 49] on div at bounding box center [608, 49] width 556 height 0
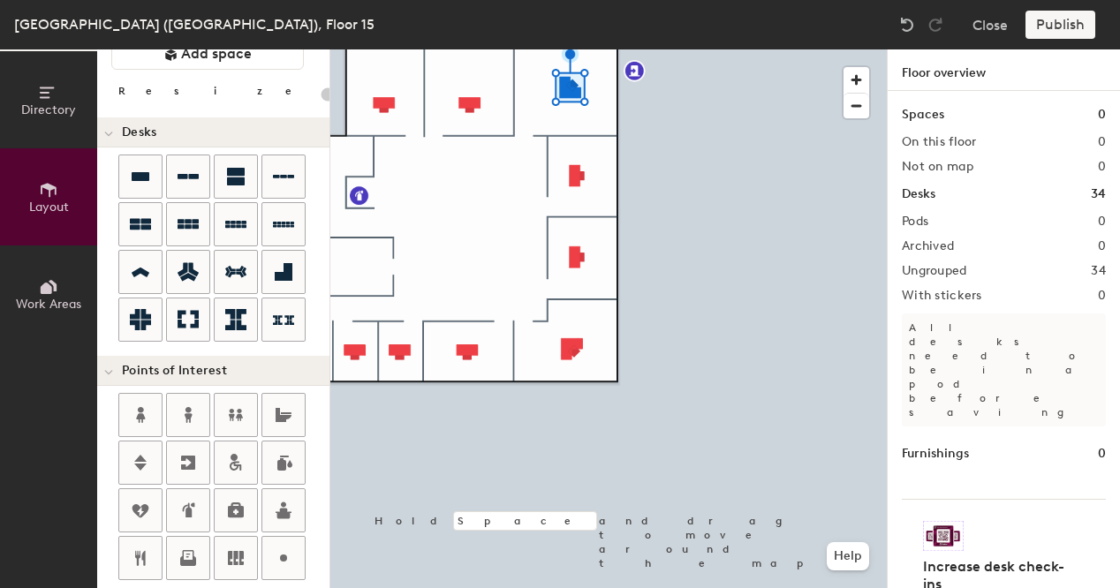
click at [474, 49] on div at bounding box center [608, 49] width 556 height 0
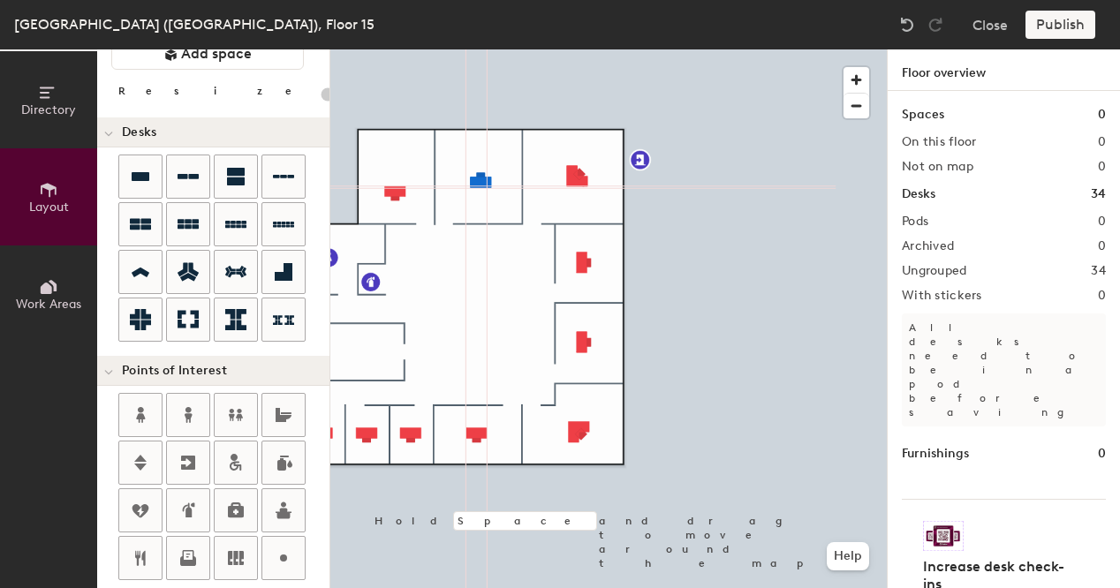
click at [394, 49] on div at bounding box center [608, 49] width 556 height 0
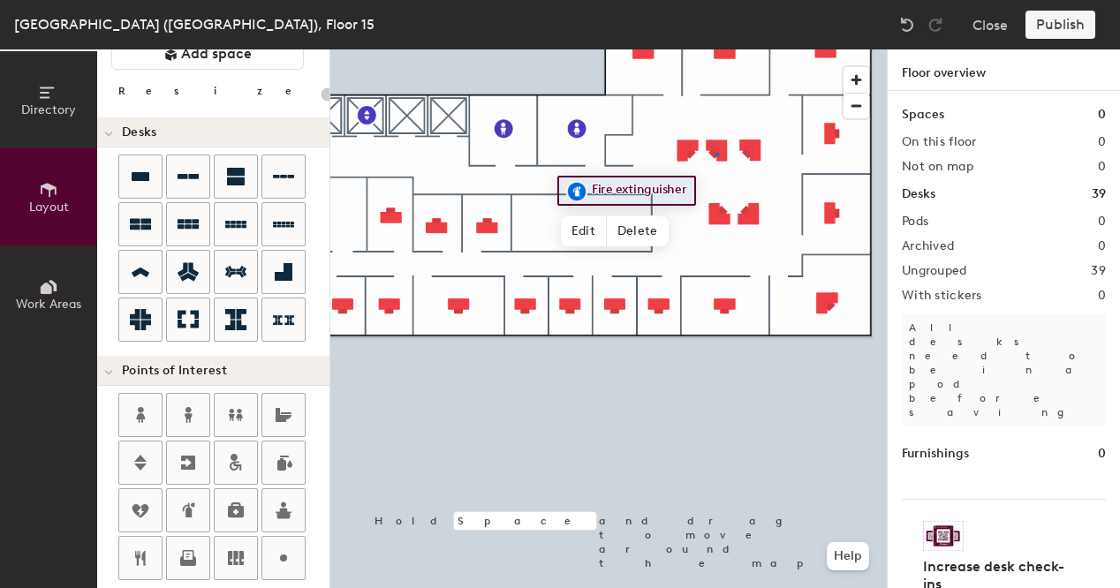
click at [715, 49] on div at bounding box center [608, 49] width 556 height 0
click at [576, 49] on div at bounding box center [608, 49] width 556 height 0
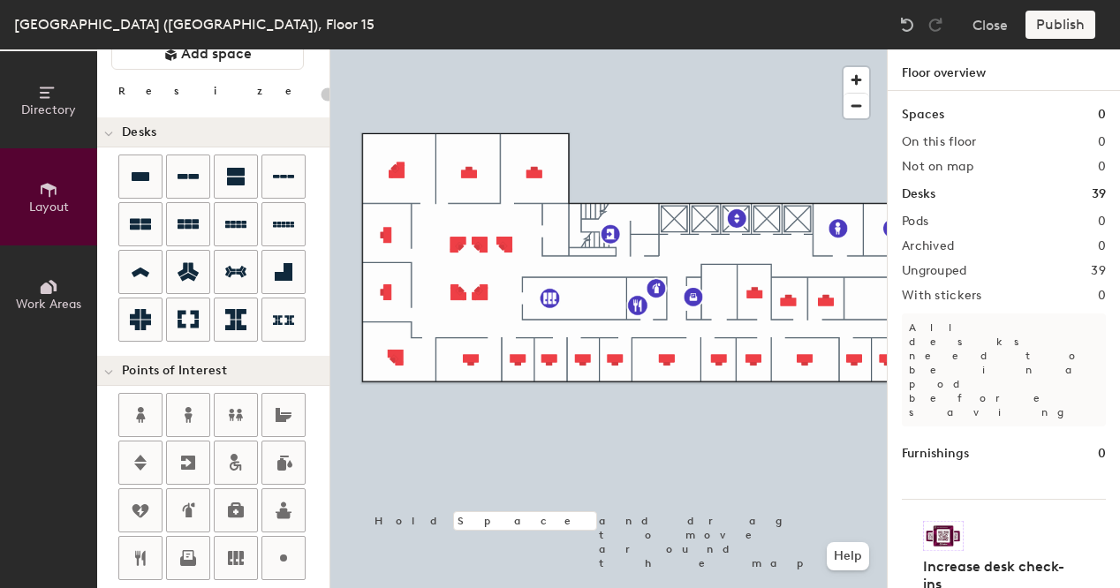
click at [397, 49] on div at bounding box center [608, 49] width 556 height 0
type input "100"
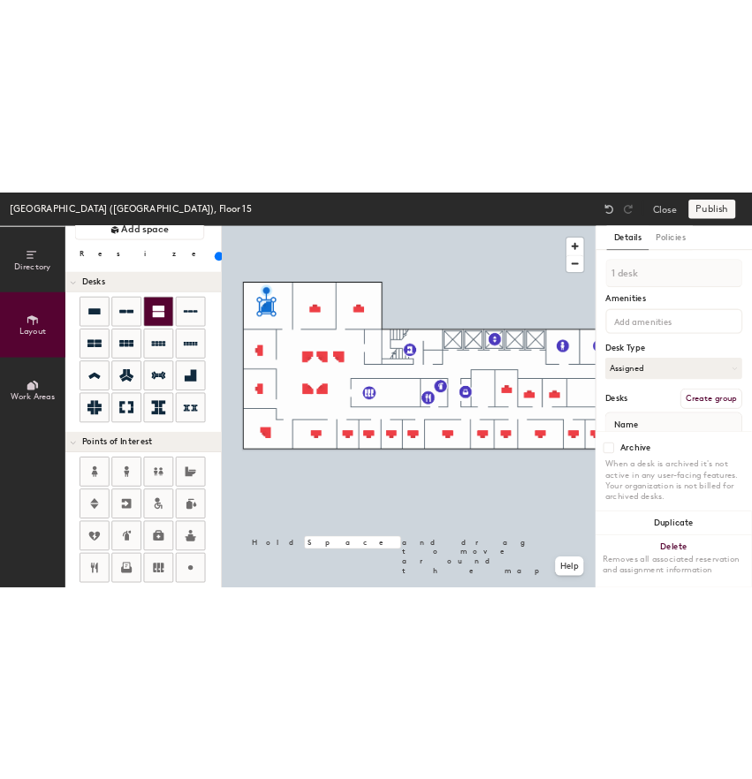
scroll to position [66, 0]
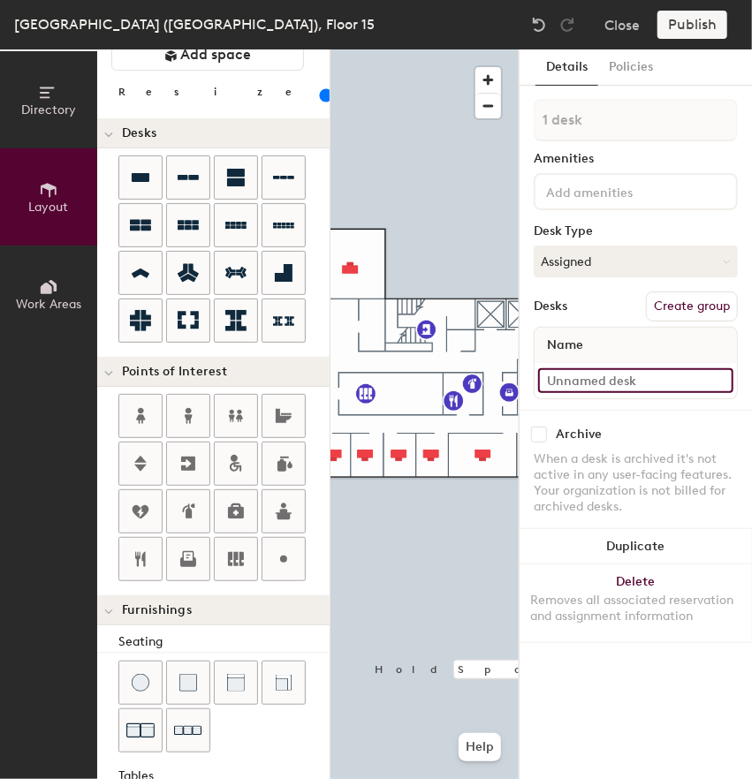
click at [609, 382] on input at bounding box center [635, 380] width 195 height 25
click at [597, 164] on div "Directory Layout Work Areas Layout Add space Resize Desks Points of Interest Fu…" at bounding box center [376, 413] width 752 height 729
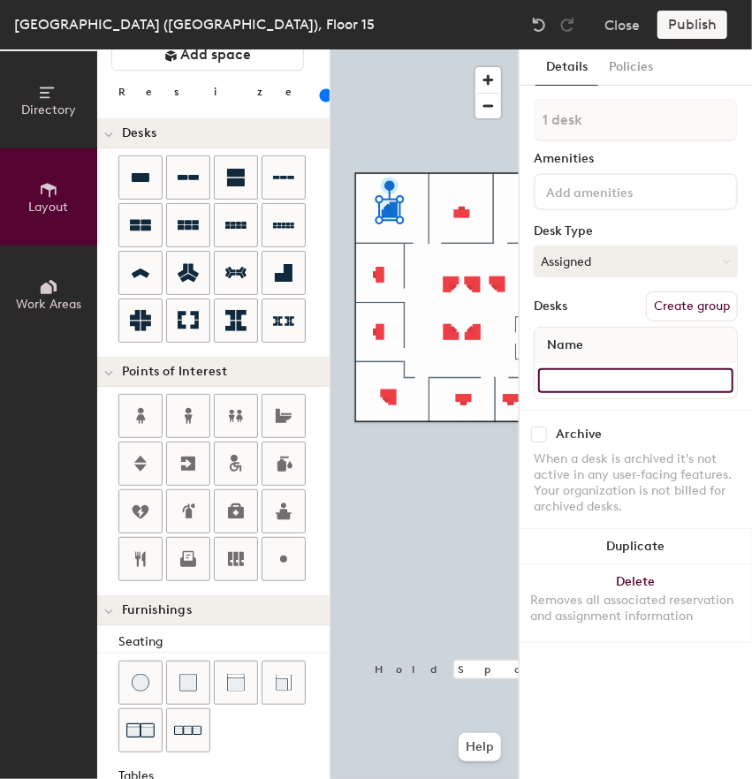
click at [575, 386] on input at bounding box center [635, 380] width 195 height 25
type input "15-024"
click at [576, 377] on input at bounding box center [635, 380] width 195 height 25
type input "15-023"
click at [570, 386] on input at bounding box center [635, 380] width 195 height 25
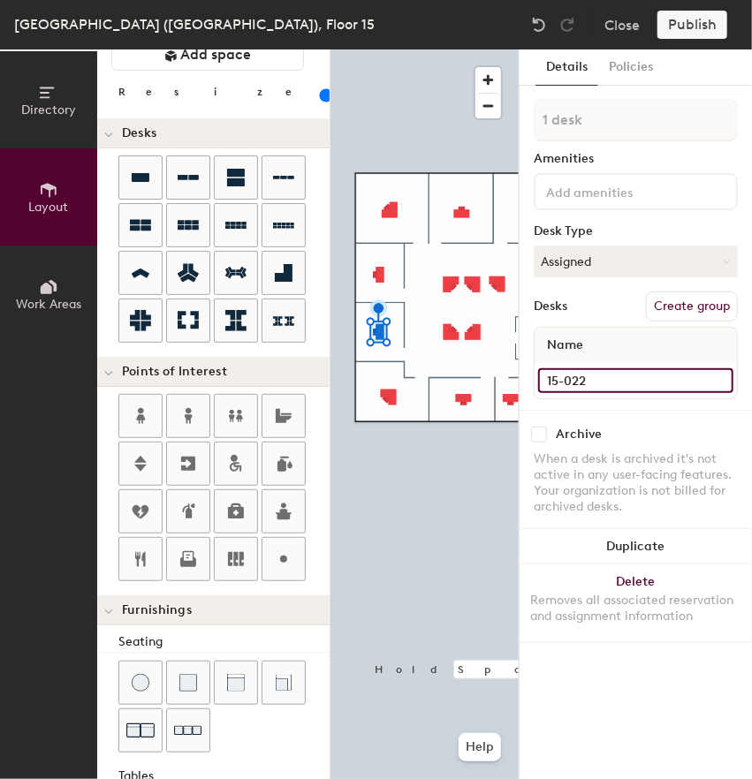
type input "15-022"
click at [566, 388] on input at bounding box center [635, 380] width 195 height 25
type input "15-021"
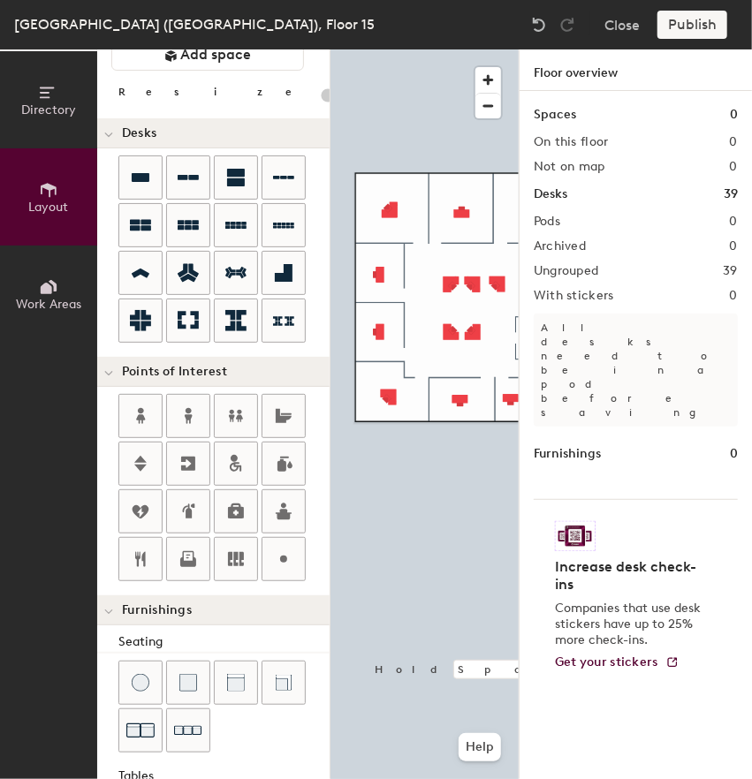
type input "100"
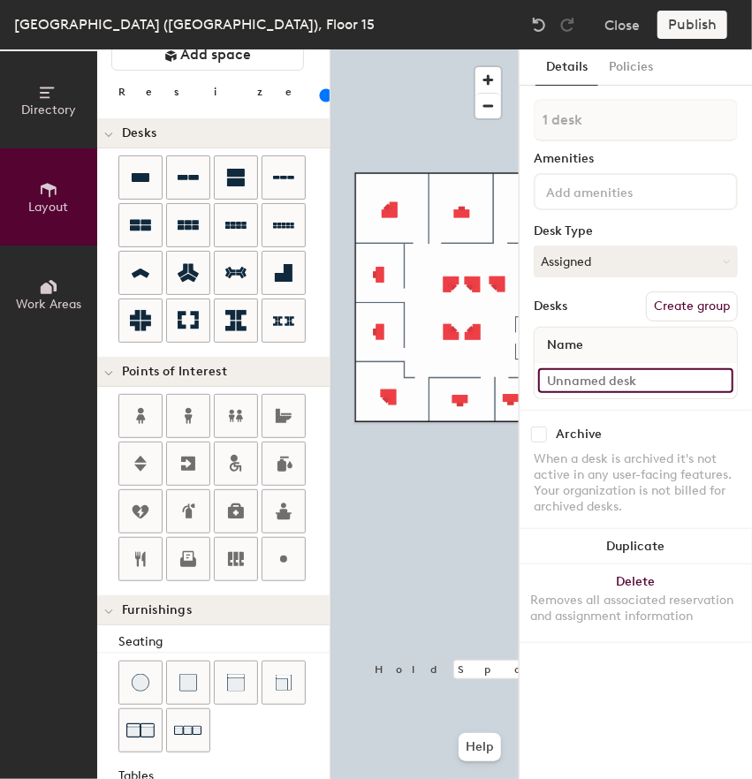
click at [562, 381] on input at bounding box center [635, 380] width 195 height 25
type input "15-020"
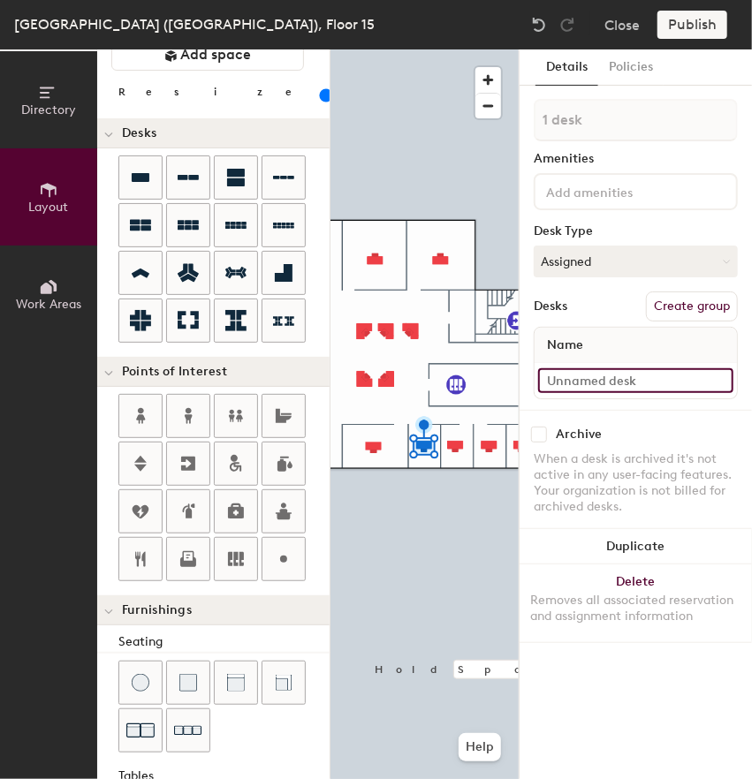
click at [595, 381] on input at bounding box center [635, 380] width 195 height 25
type input "15-019"
type input "100"
click at [570, 374] on input at bounding box center [635, 380] width 195 height 25
type input "15-018"
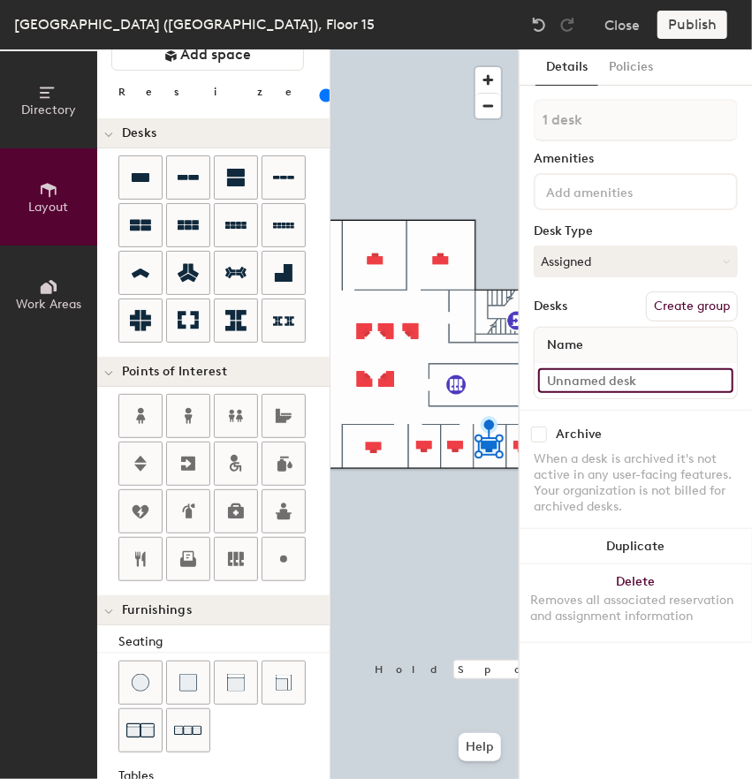
click at [616, 383] on input at bounding box center [635, 380] width 195 height 25
type input "15-017"
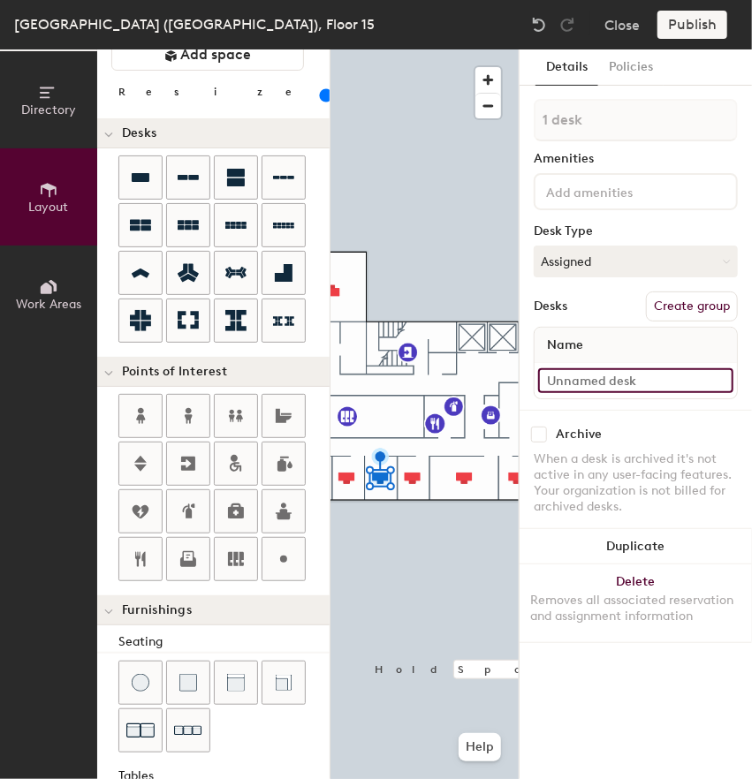
click at [584, 386] on input at bounding box center [635, 380] width 195 height 25
type input "15-016"
click at [572, 378] on input at bounding box center [635, 380] width 195 height 25
type input "15-015"
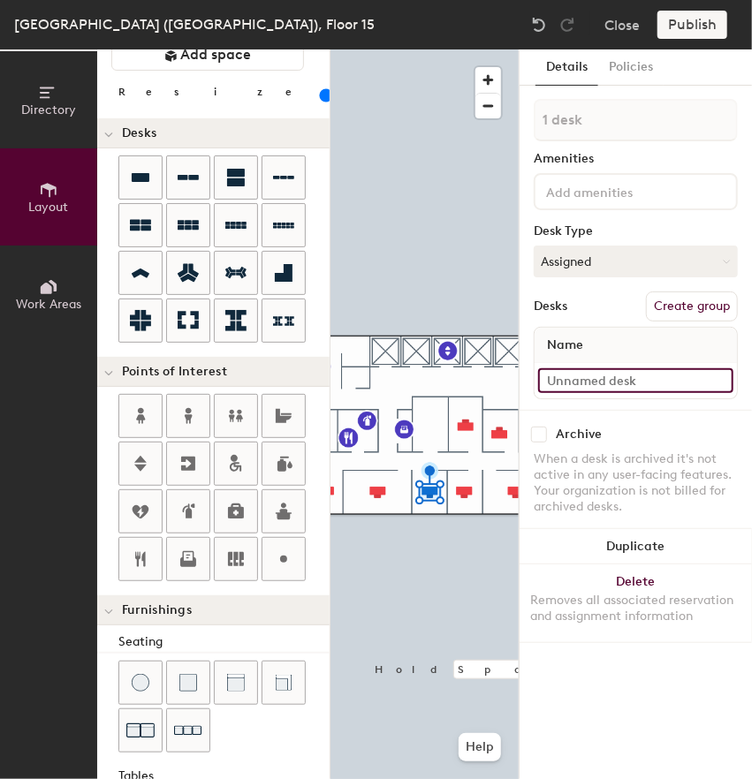
click at [568, 385] on input at bounding box center [635, 380] width 195 height 25
type input "15-014"
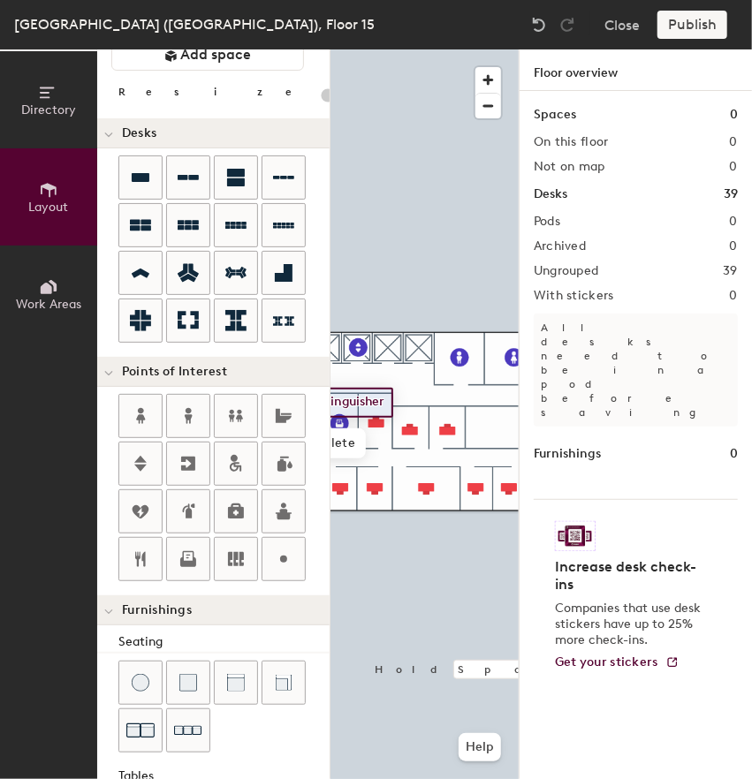
click at [369, 49] on div at bounding box center [424, 49] width 188 height 0
click at [376, 49] on div at bounding box center [424, 49] width 188 height 0
type input "100"
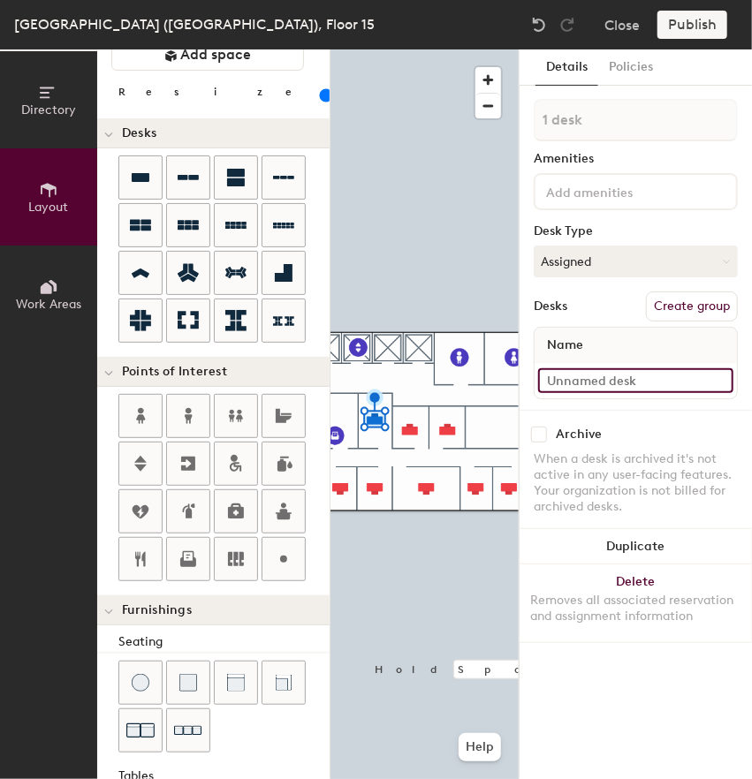
click at [569, 382] on input at bounding box center [635, 380] width 195 height 25
type input "15-032"
click at [592, 375] on input at bounding box center [635, 380] width 195 height 25
type input "15-013"
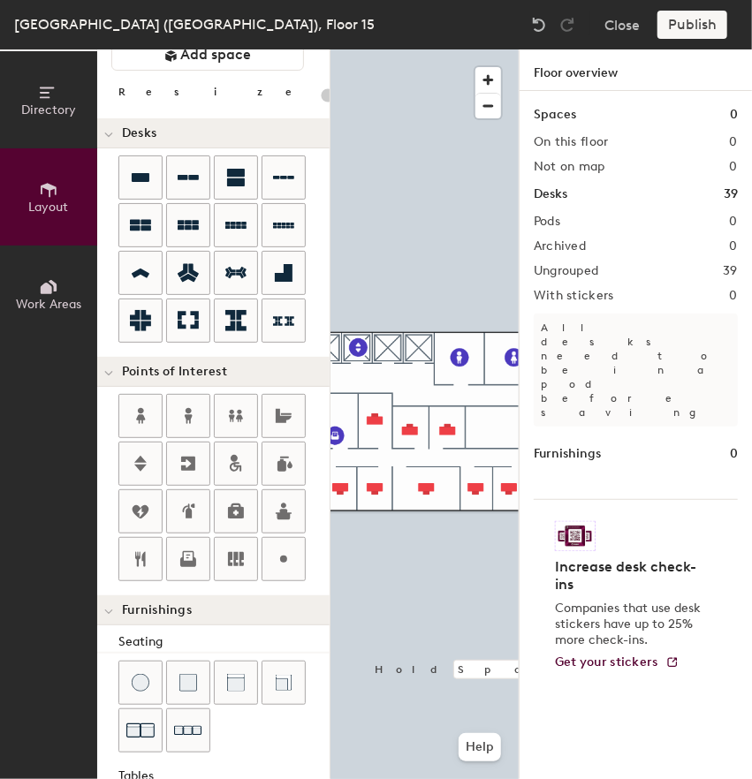
type input "100"
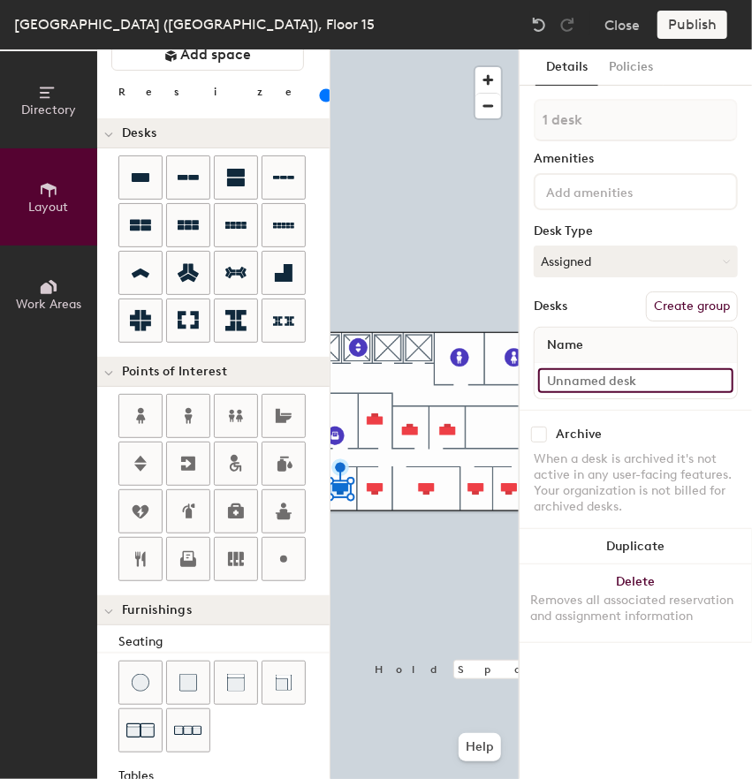
click at [581, 384] on input at bounding box center [635, 380] width 195 height 25
type input "15-012"
click at [597, 384] on input at bounding box center [635, 380] width 195 height 25
type input "15-031"
click at [563, 376] on input at bounding box center [635, 380] width 195 height 25
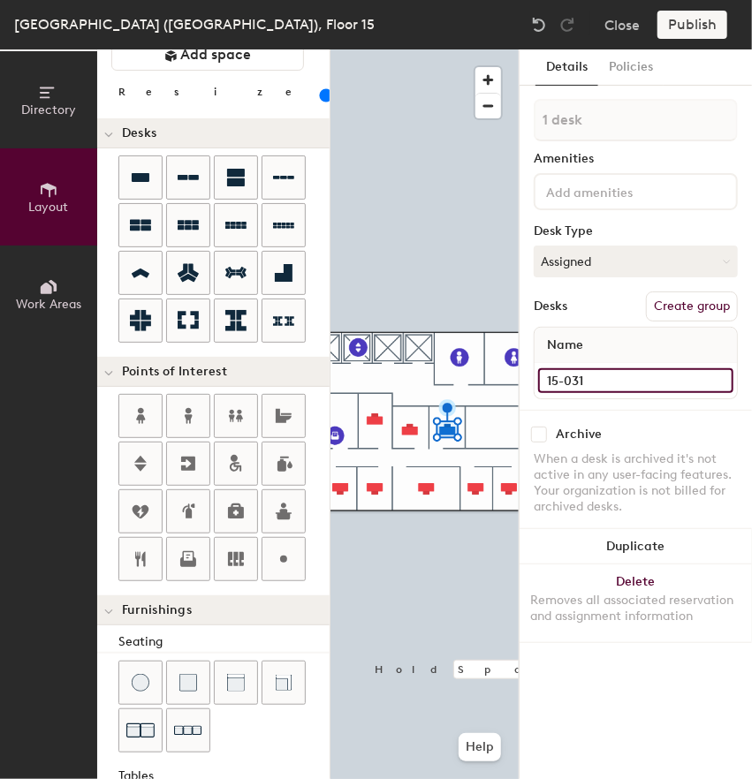
type input "15-031"
click at [547, 376] on input at bounding box center [635, 380] width 195 height 25
type input "15-011"
click at [327, 255] on div "Directory Layout Work Areas Layout Add space Resize Desks Points of Interest Fu…" at bounding box center [376, 413] width 752 height 729
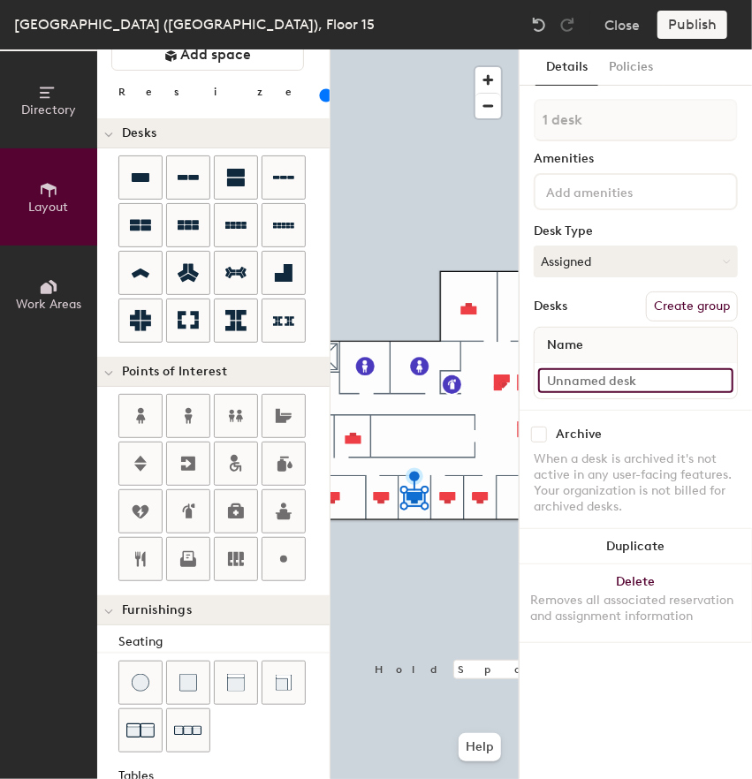
click at [576, 381] on input at bounding box center [635, 380] width 195 height 25
type input "15-010"
click at [602, 381] on input at bounding box center [635, 380] width 195 height 25
type input "15-009"
click at [577, 378] on input at bounding box center [635, 380] width 195 height 25
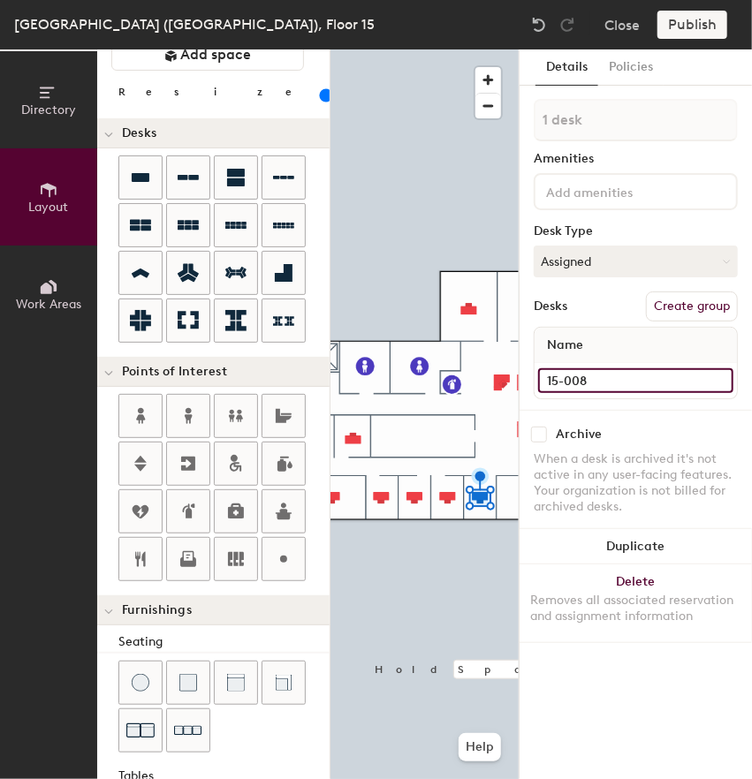
type input "15-008"
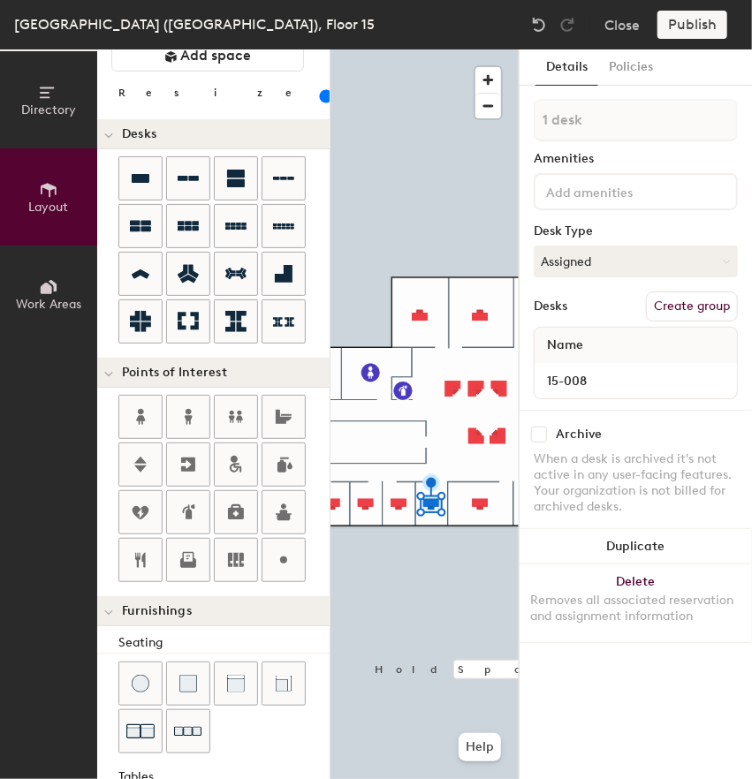
scroll to position [62, 0]
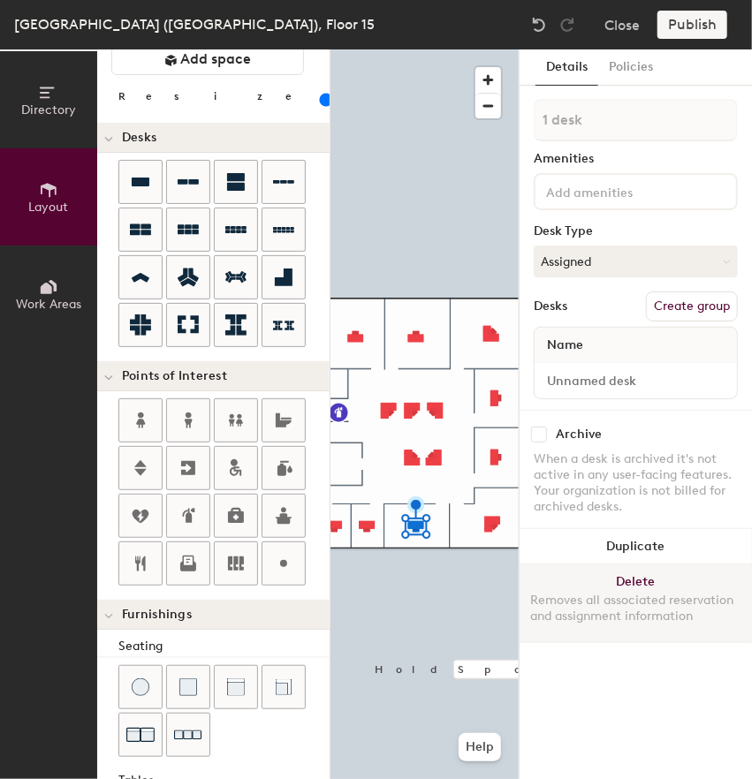
click at [468, 49] on div at bounding box center [424, 49] width 188 height 0
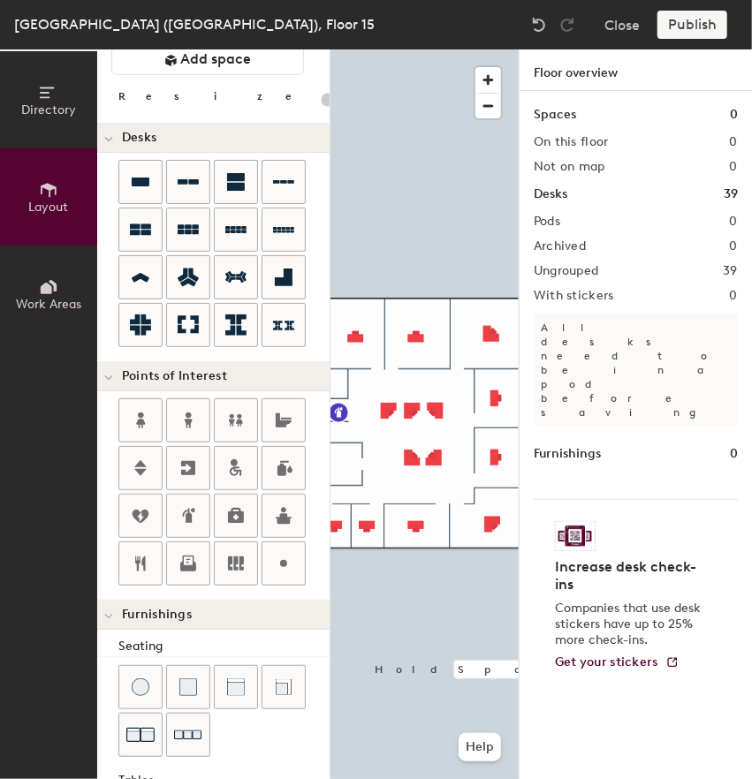
click at [328, 215] on div "Directory Layout Work Areas Layout Add space Resize Desks Points of Interest Fu…" at bounding box center [376, 413] width 752 height 729
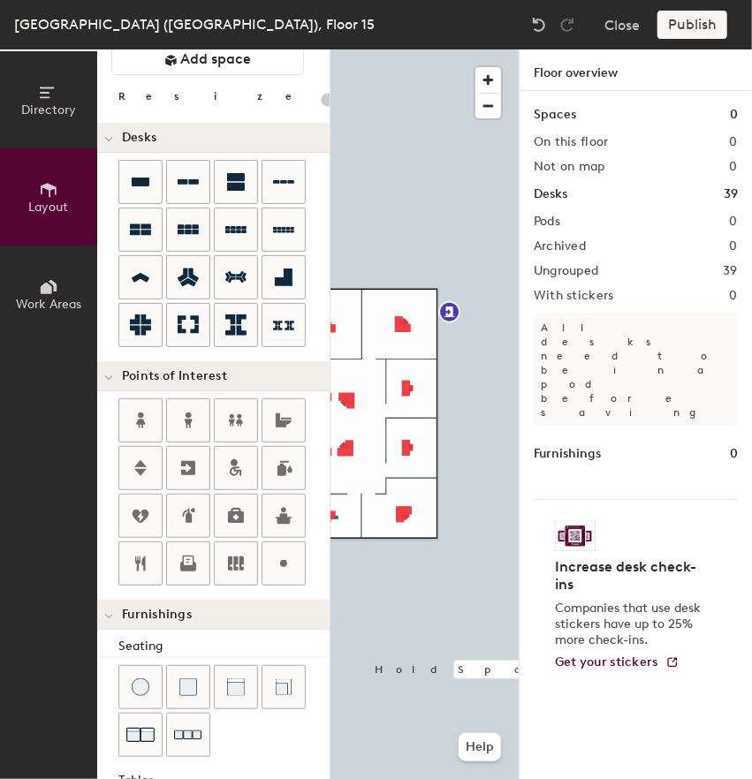
click at [335, 49] on div at bounding box center [424, 49] width 188 height 0
type input "100"
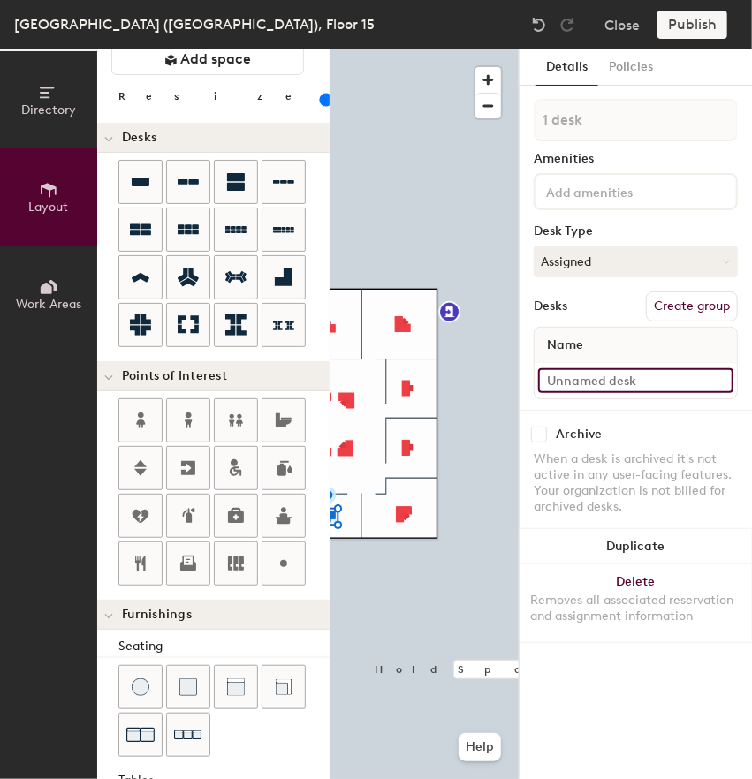
click at [604, 381] on input at bounding box center [635, 380] width 195 height 25
type input "15-007"
click at [606, 375] on input at bounding box center [635, 380] width 195 height 25
type input "15-006"
click at [404, 49] on div at bounding box center [424, 49] width 188 height 0
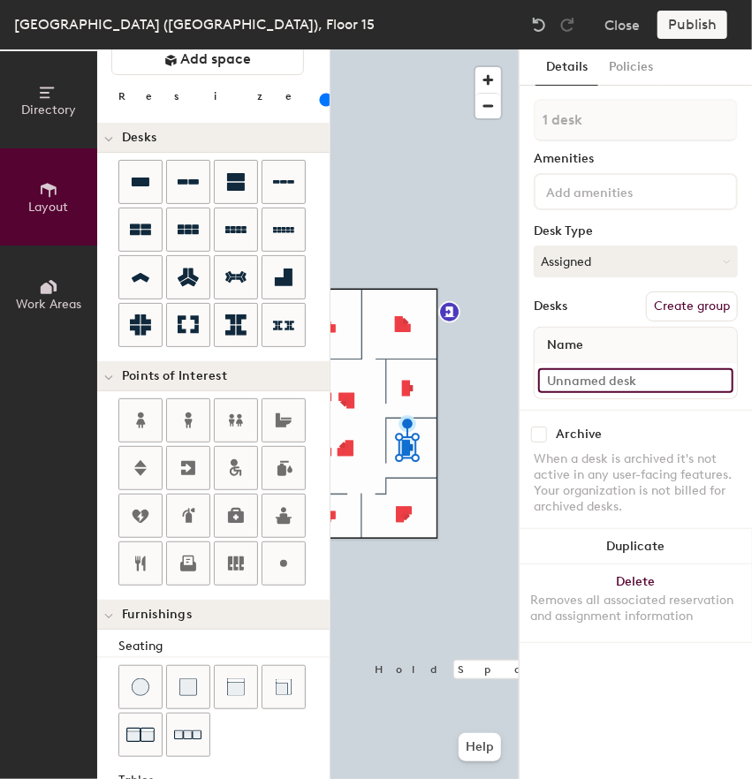
click at [616, 381] on input at bounding box center [635, 380] width 195 height 25
type input "15-005"
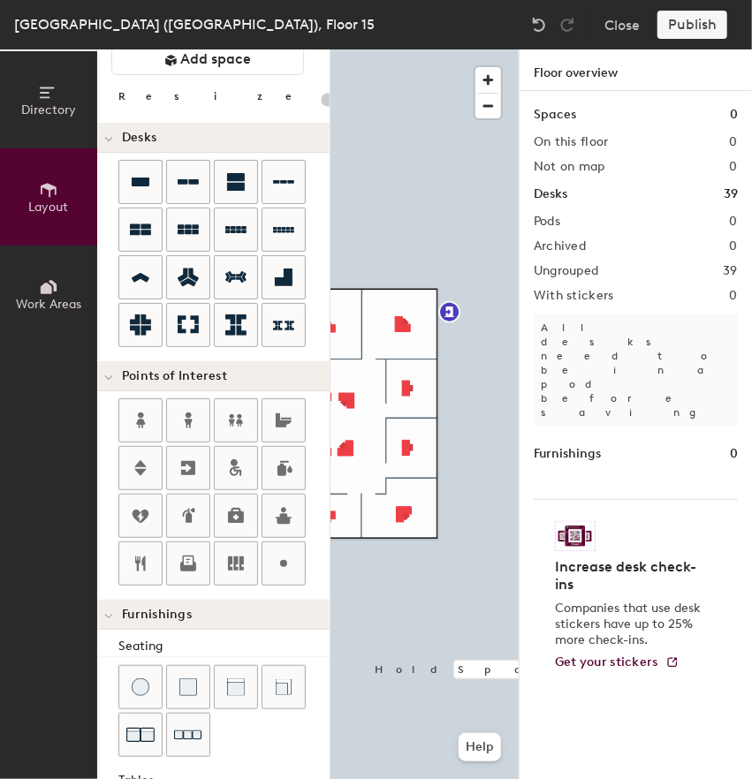
type input "100"
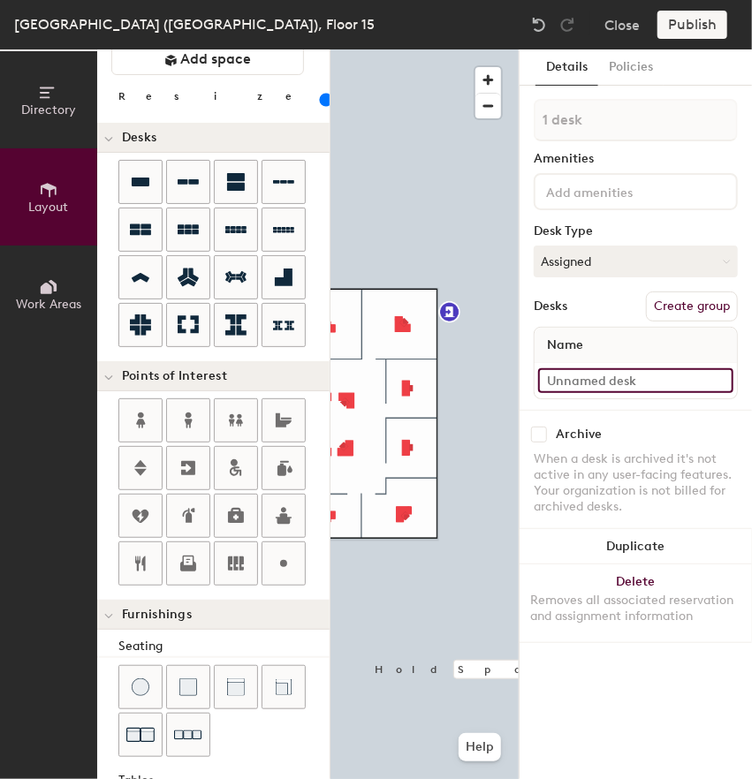
click at [571, 377] on input at bounding box center [635, 380] width 195 height 25
type input "15-004"
click at [399, 49] on div at bounding box center [424, 49] width 188 height 0
click at [568, 375] on input at bounding box center [635, 380] width 195 height 25
type input "15-003"
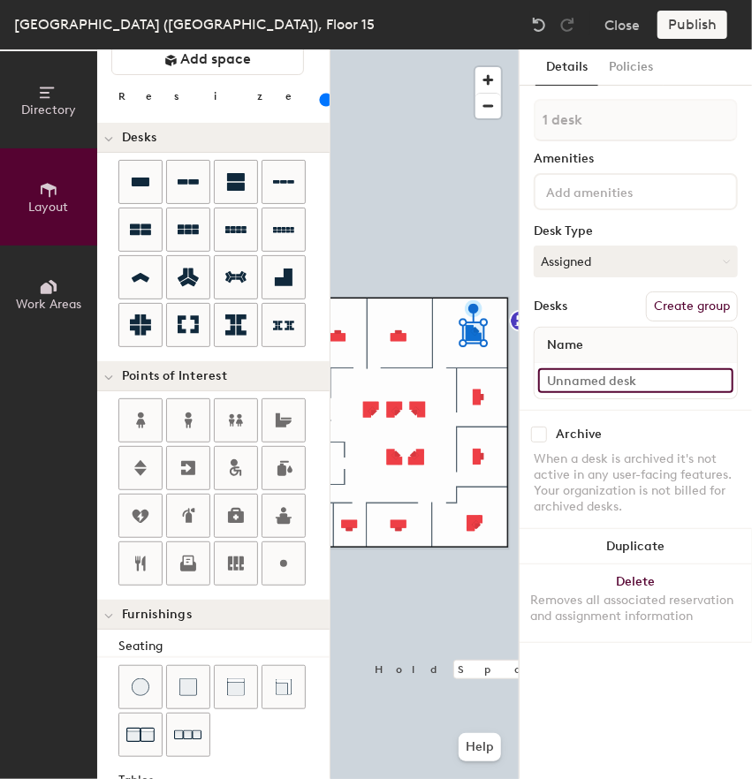
click at [586, 382] on input at bounding box center [635, 380] width 195 height 25
type input "15-002"
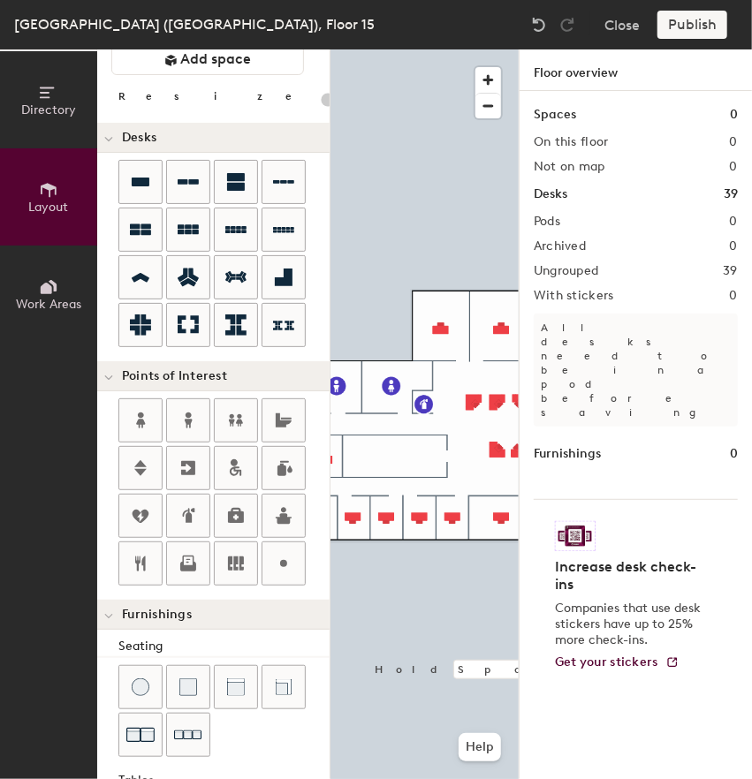
type input "100"
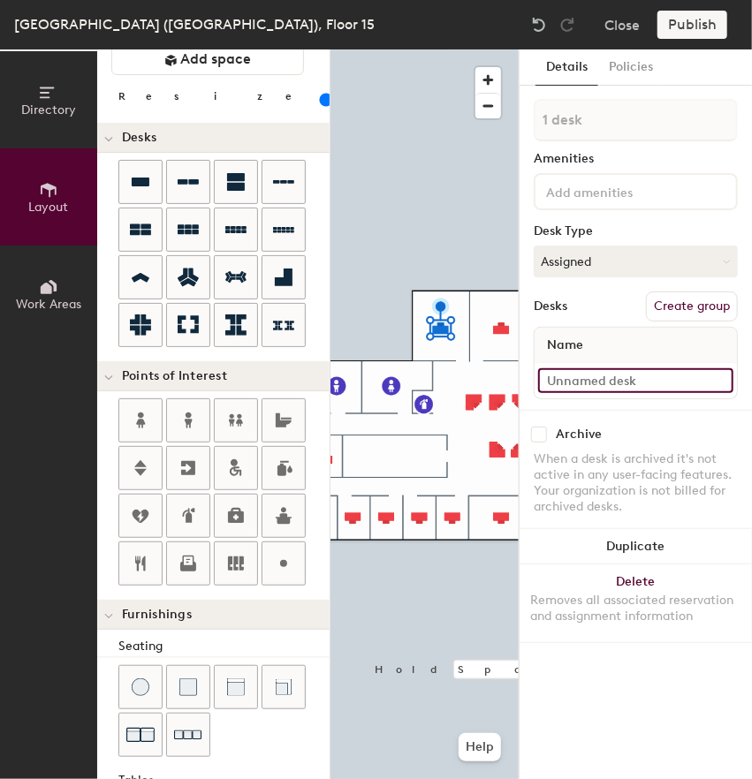
click at [586, 379] on input at bounding box center [635, 380] width 195 height 25
type input "15-001"
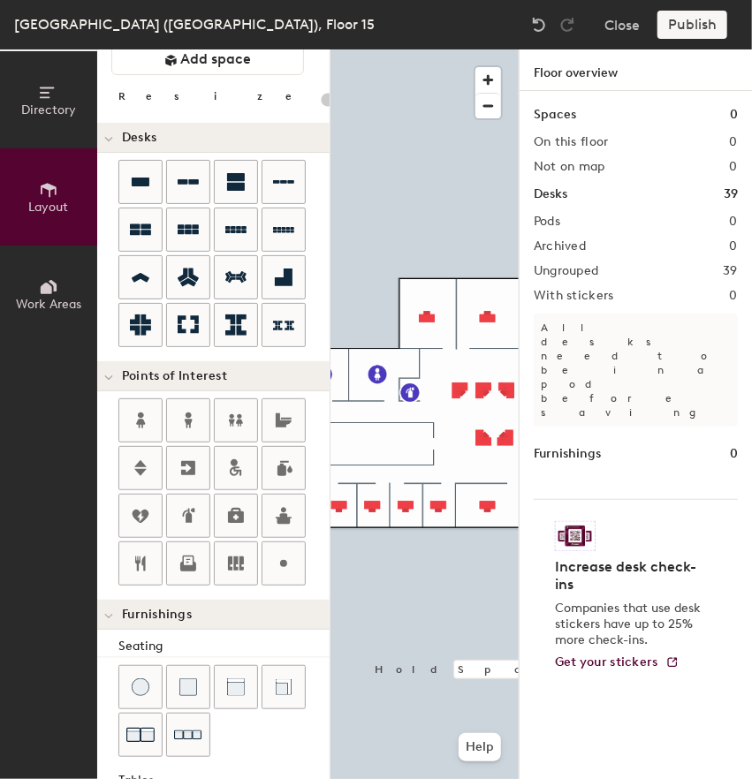
type input "100"
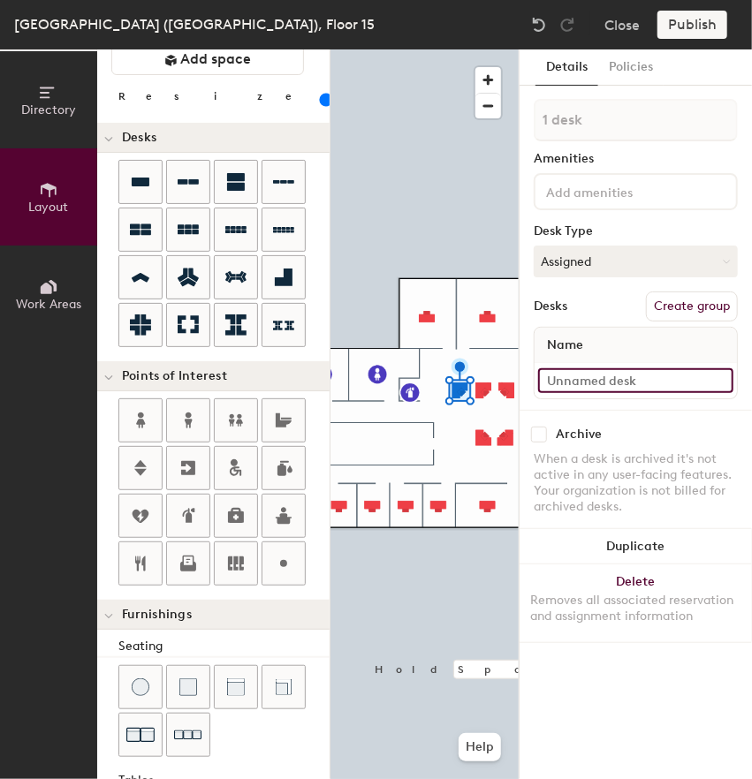
click at [583, 377] on input at bounding box center [635, 380] width 195 height 25
type input "15-040"
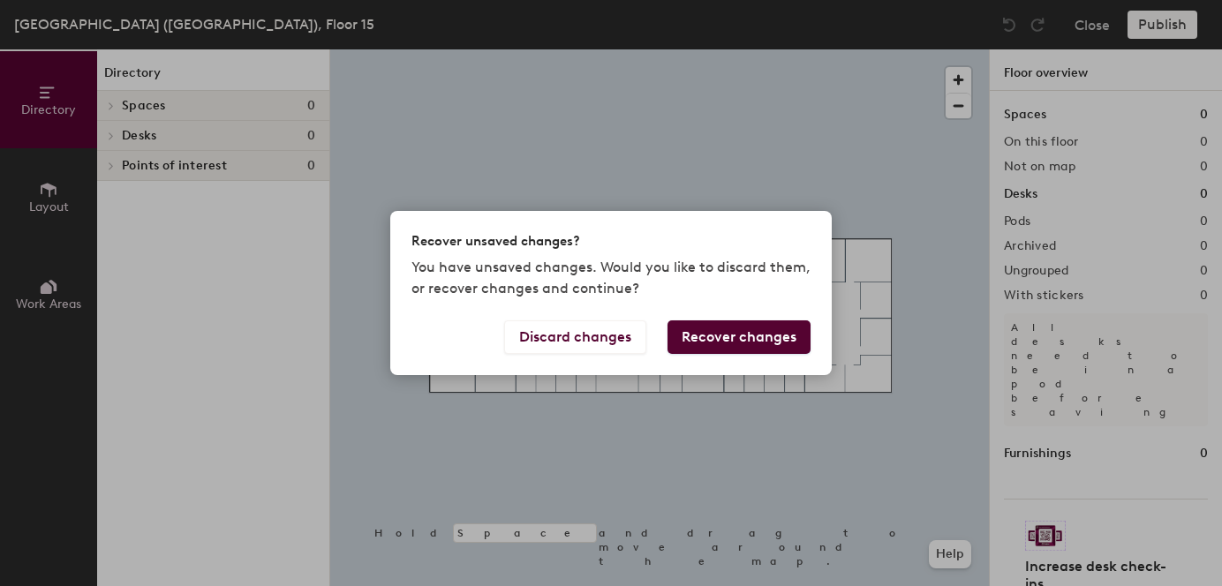
click at [735, 336] on button "Recover changes" at bounding box center [739, 338] width 143 height 34
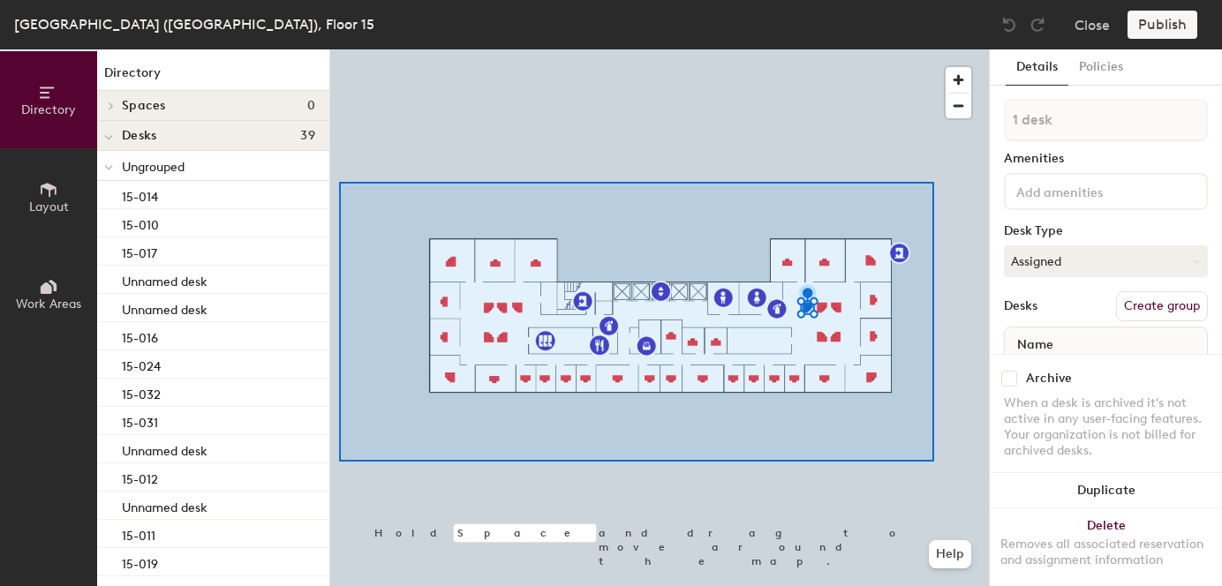
type input "39 desks"
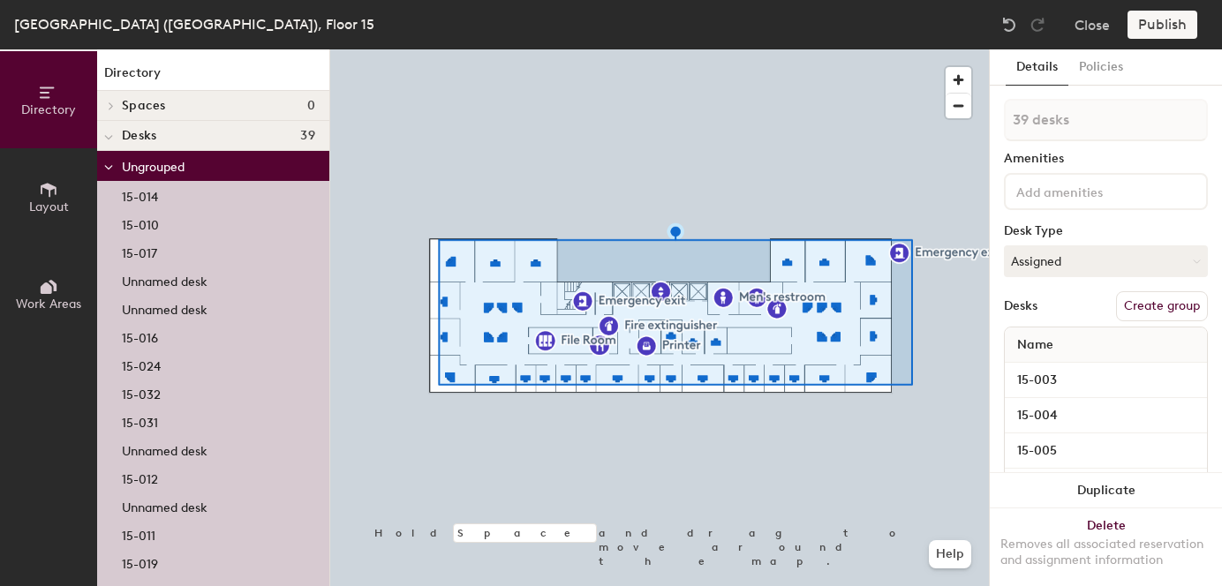
click at [1126, 312] on button "Create group" at bounding box center [1162, 306] width 92 height 30
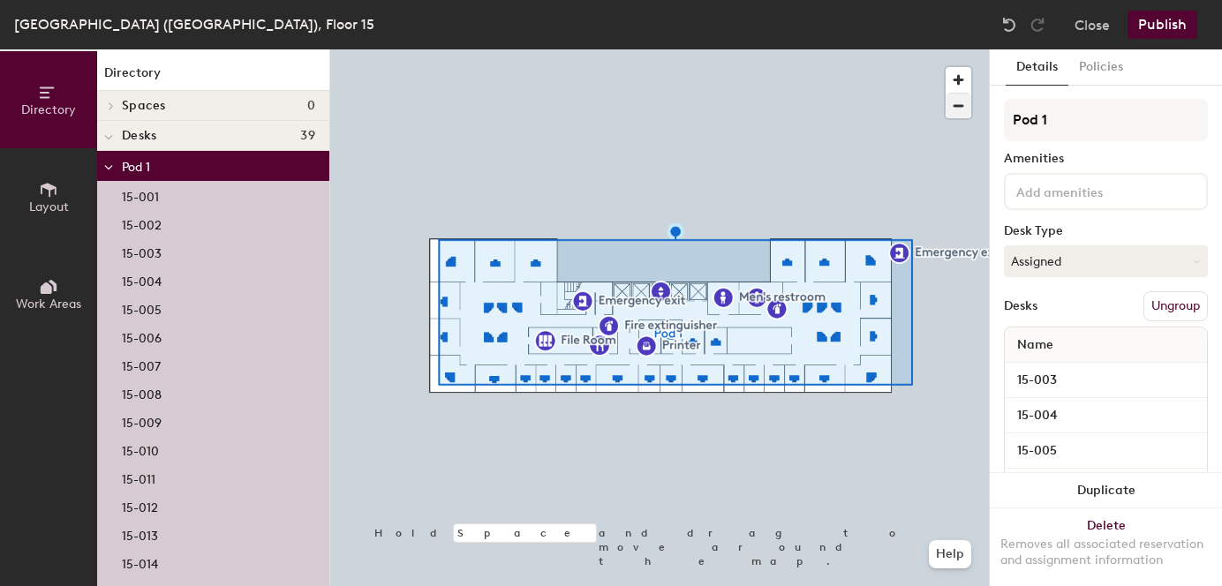
click at [721, 102] on div "Directory Layout Work Areas Directory Spaces 0 Desks 39 Pod 1 15-001 15-002 15-…" at bounding box center [611, 317] width 1222 height 537
type input "Offices"
click at [1171, 20] on button "Publish" at bounding box center [1163, 25] width 70 height 28
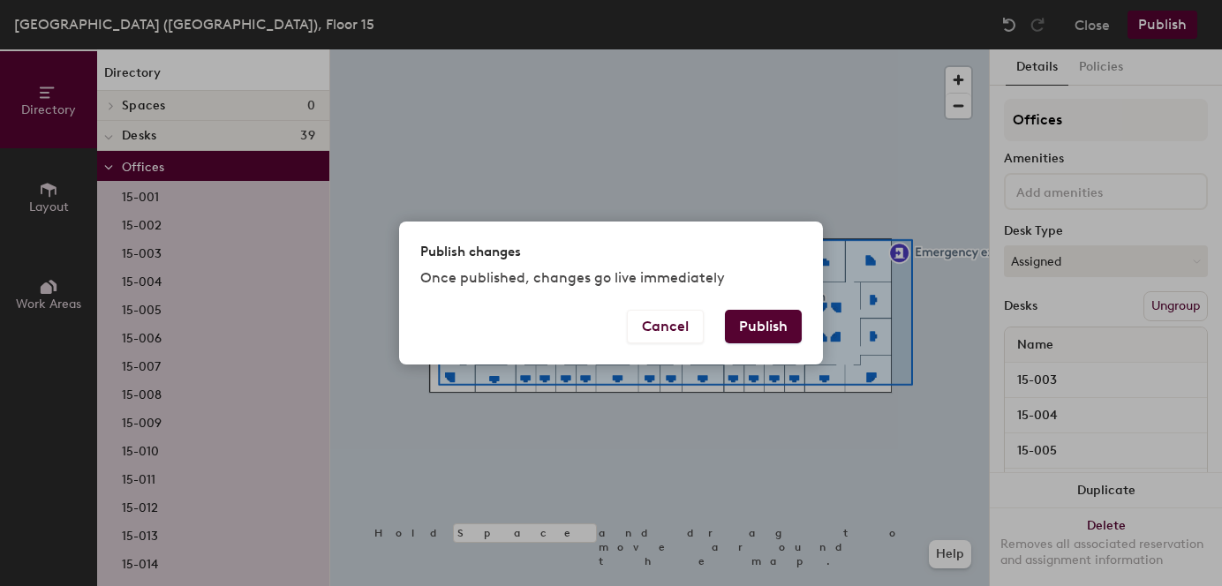
click at [783, 322] on button "Publish" at bounding box center [763, 327] width 77 height 34
